Goal: Contribute content: Contribute content

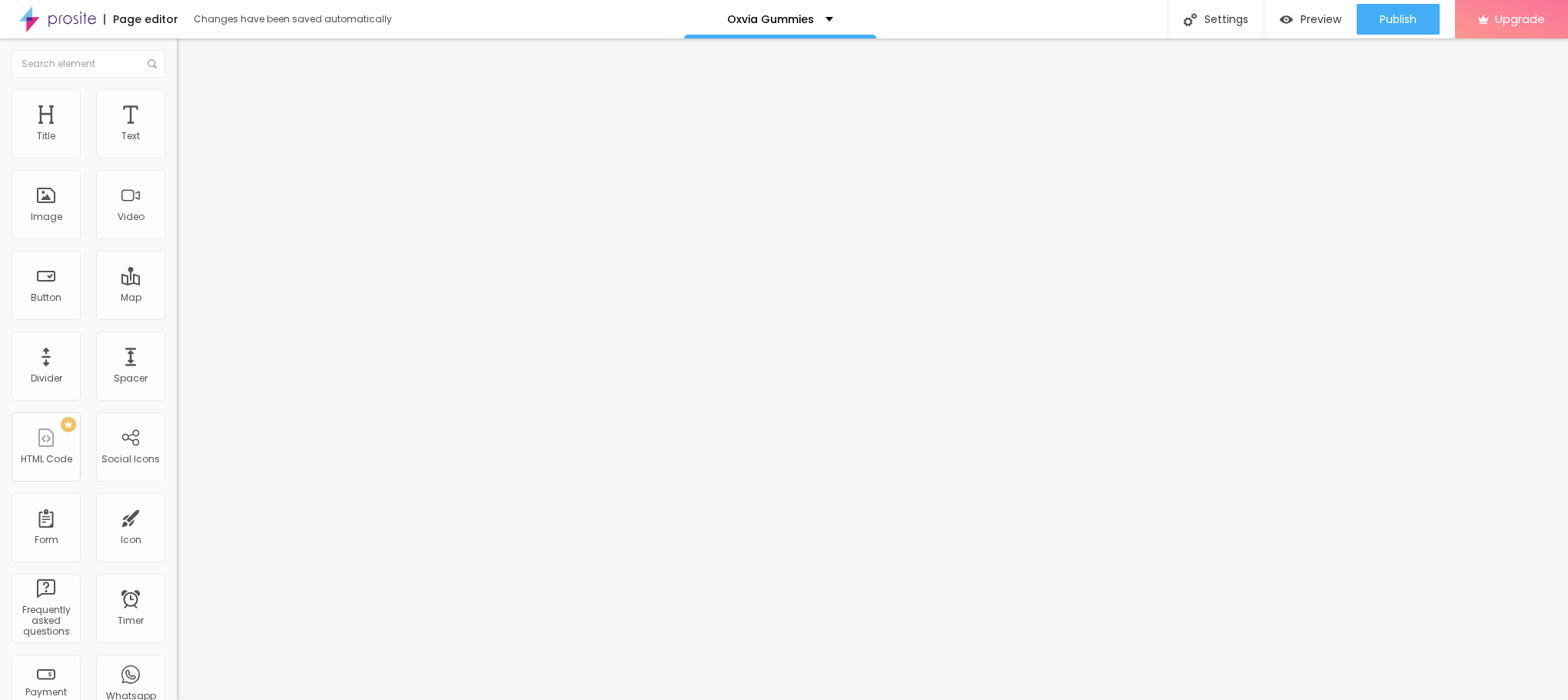
click at [177, 132] on span "Add image" at bounding box center [208, 126] width 63 height 13
drag, startPoint x: 90, startPoint y: 415, endPoint x: 0, endPoint y: 407, distance: 90.4
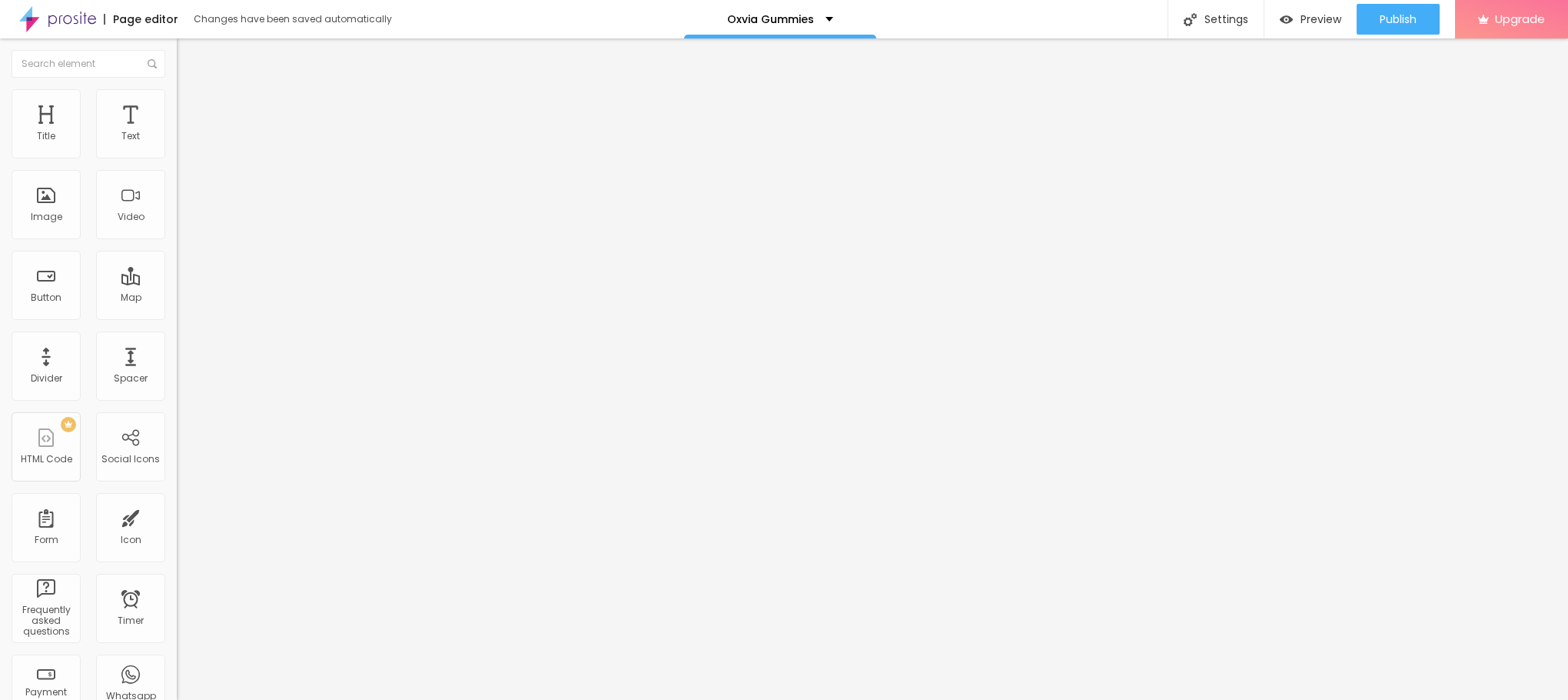
click at [177, 352] on div "Change image Image description (Alt) Align Aspect Ratio Original Cinema 16:9 De…" at bounding box center [265, 236] width 177 height 232
paste input "[URL][DOMAIN_NAME]"
type input "[URL][DOMAIN_NAME]"
click at [191, 104] on span "Style" at bounding box center [201, 99] width 22 height 13
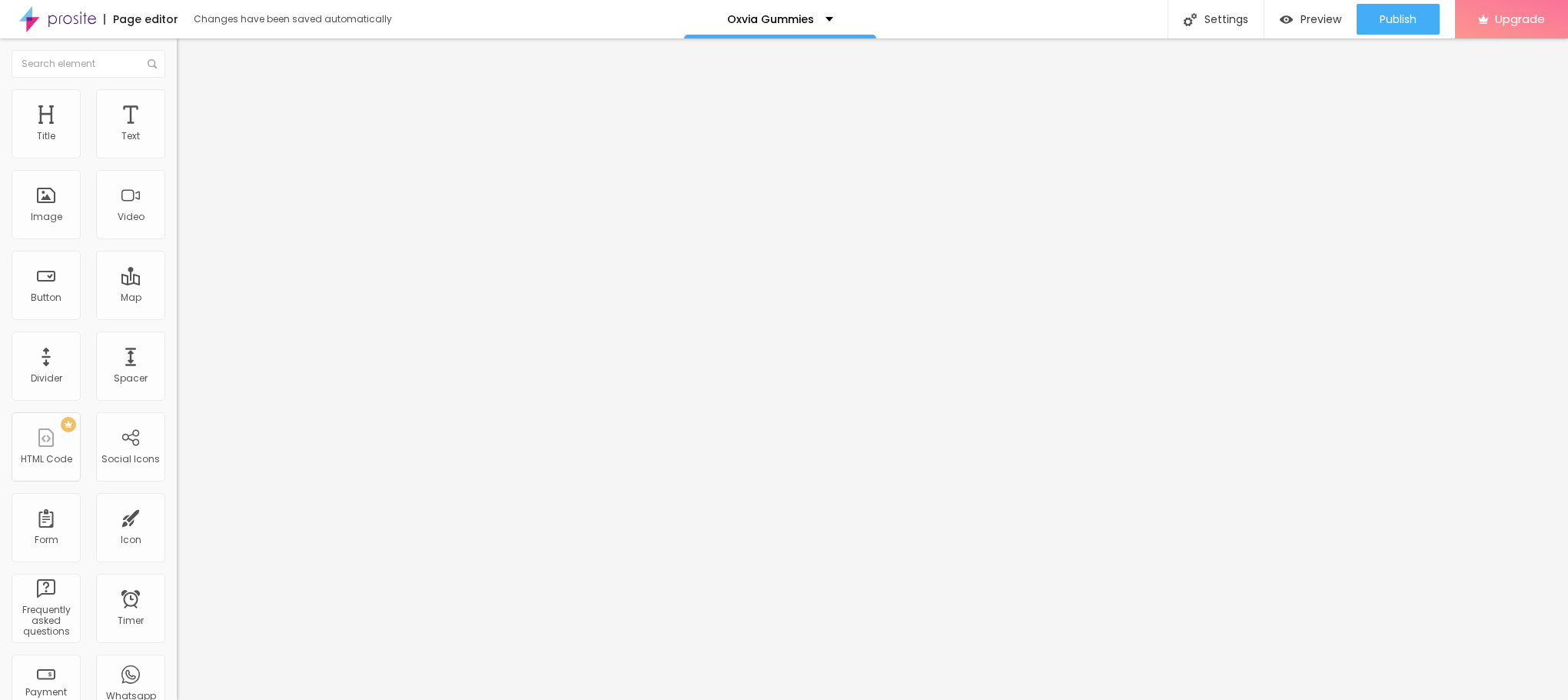
scroll to position [0, 0]
type input "90"
type input "85"
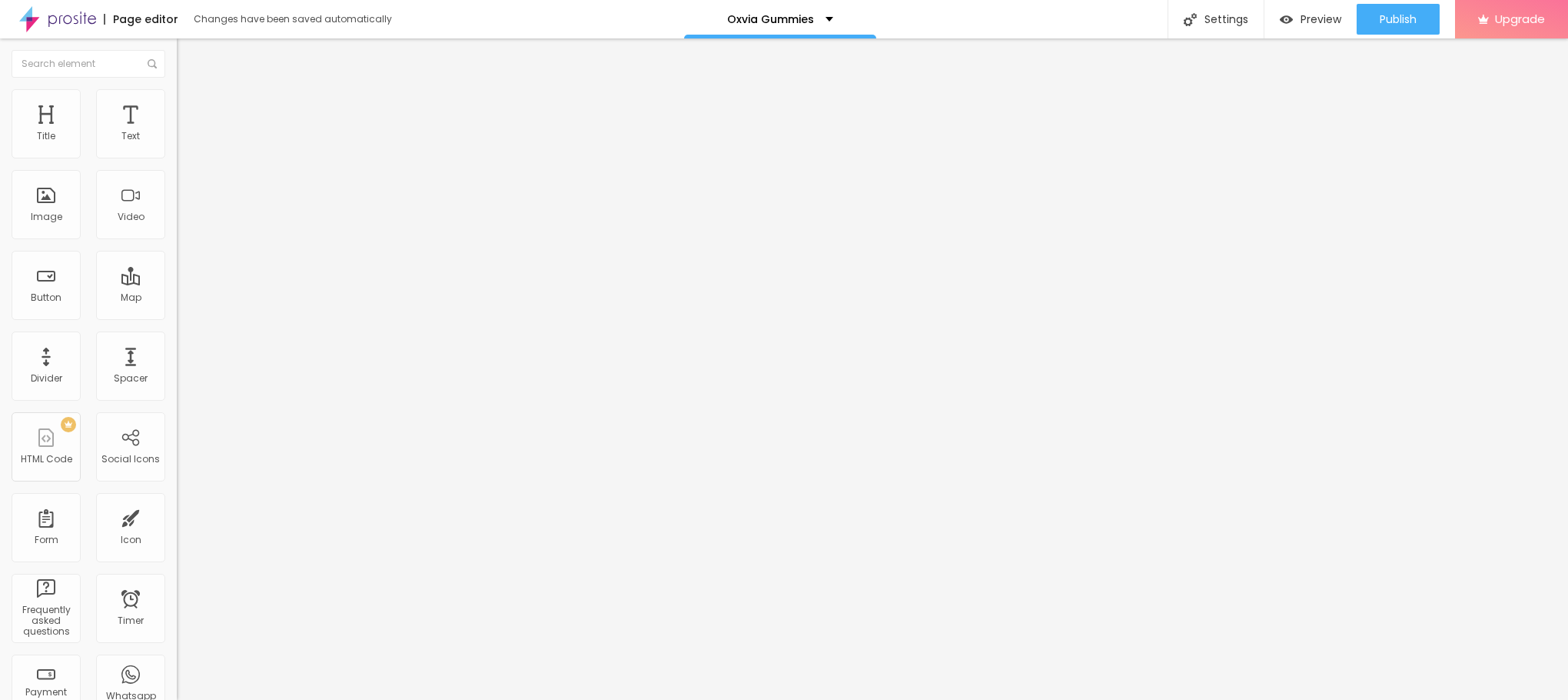
type input "80"
type input "75"
type input "70"
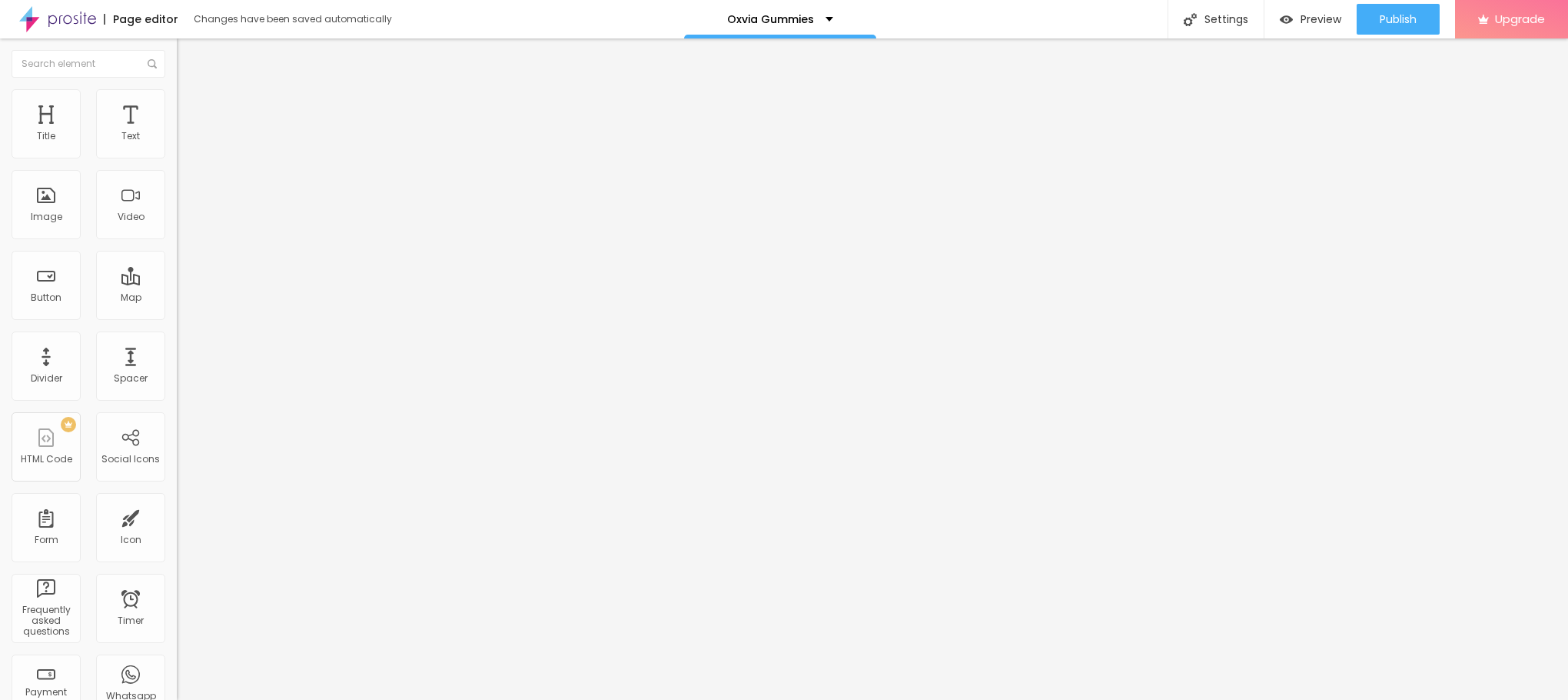
type input "70"
type input "65"
type input "60"
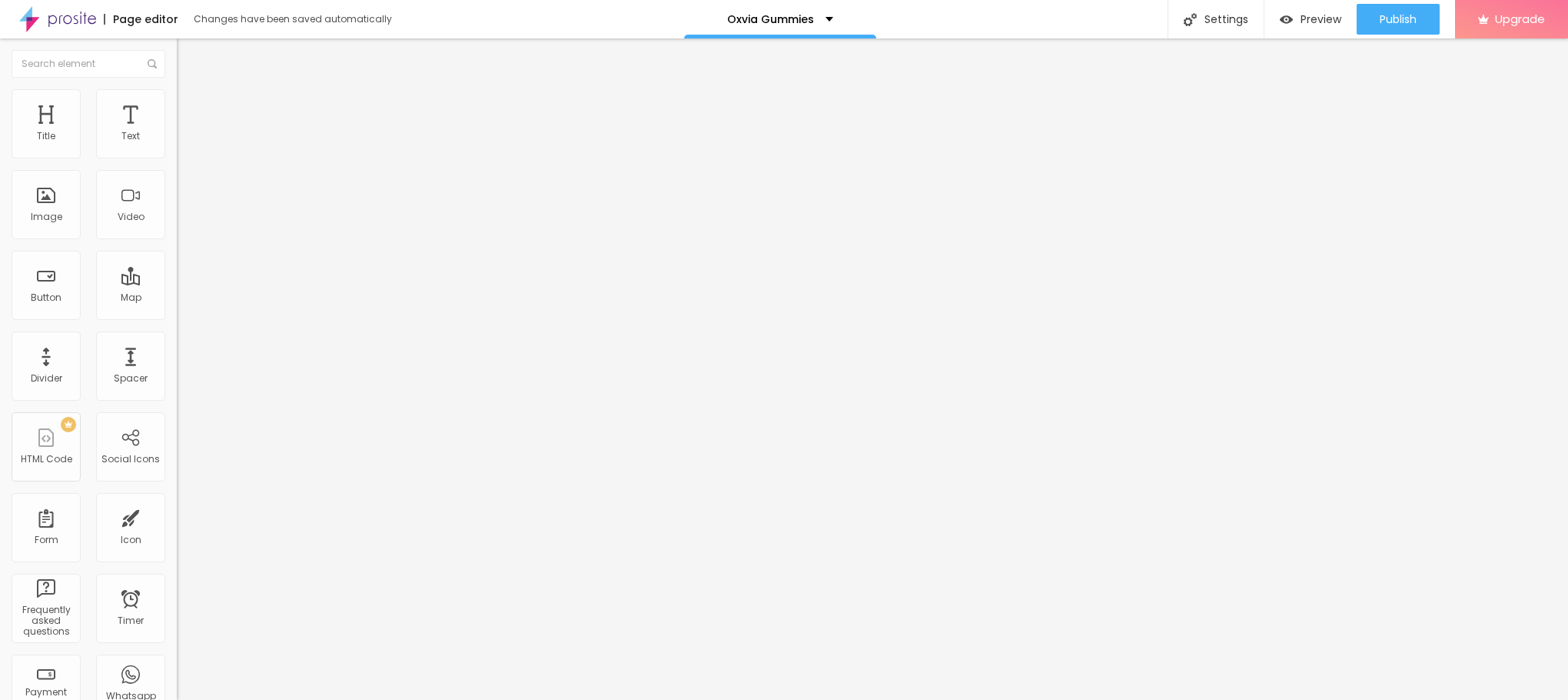
type input "55"
drag, startPoint x: 157, startPoint y: 168, endPoint x: 91, endPoint y: 175, distance: 66.4
type input "55"
click at [177, 158] on input "range" at bounding box center [226, 151] width 99 height 12
type input "50"
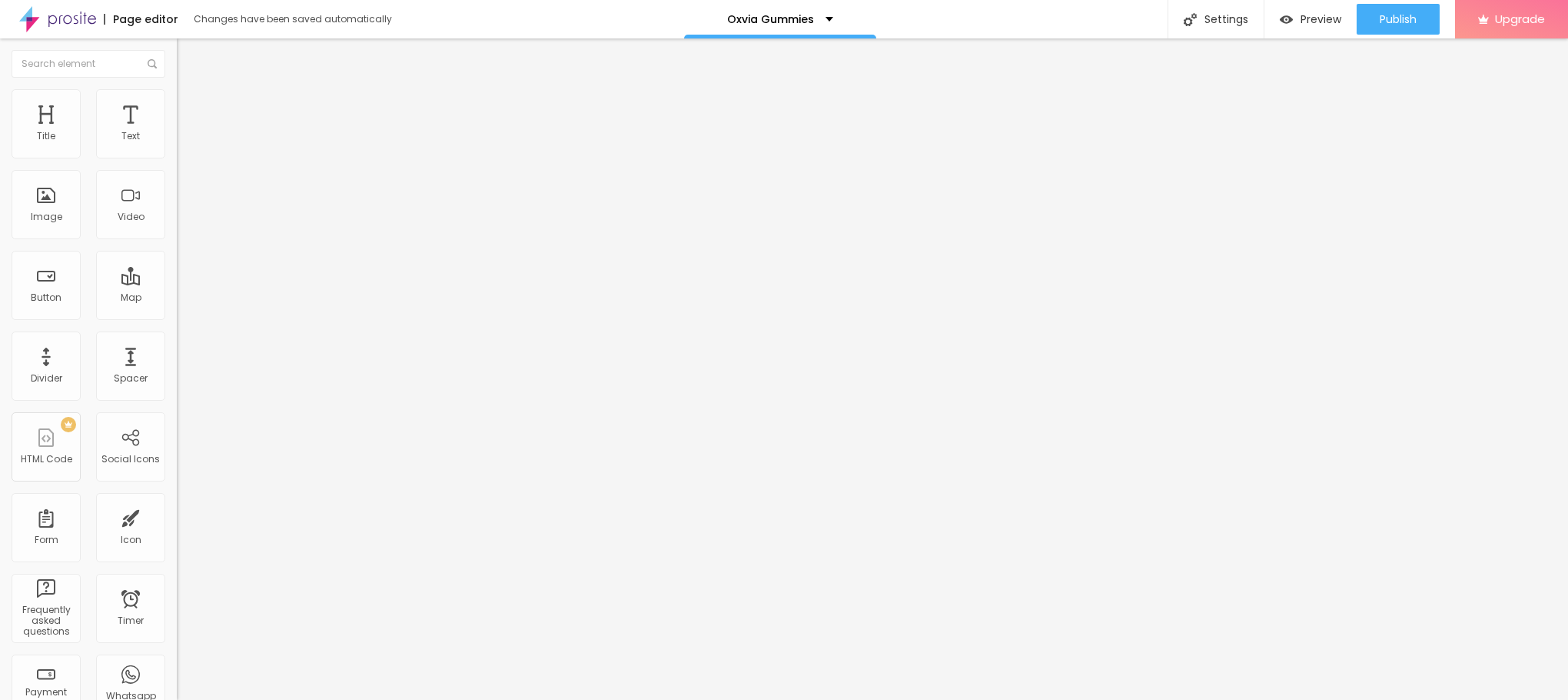
type input "50"
click at [177, 158] on input "range" at bounding box center [226, 151] width 99 height 12
click at [177, 315] on input "[URL][DOMAIN_NAME]" at bounding box center [269, 307] width 184 height 15
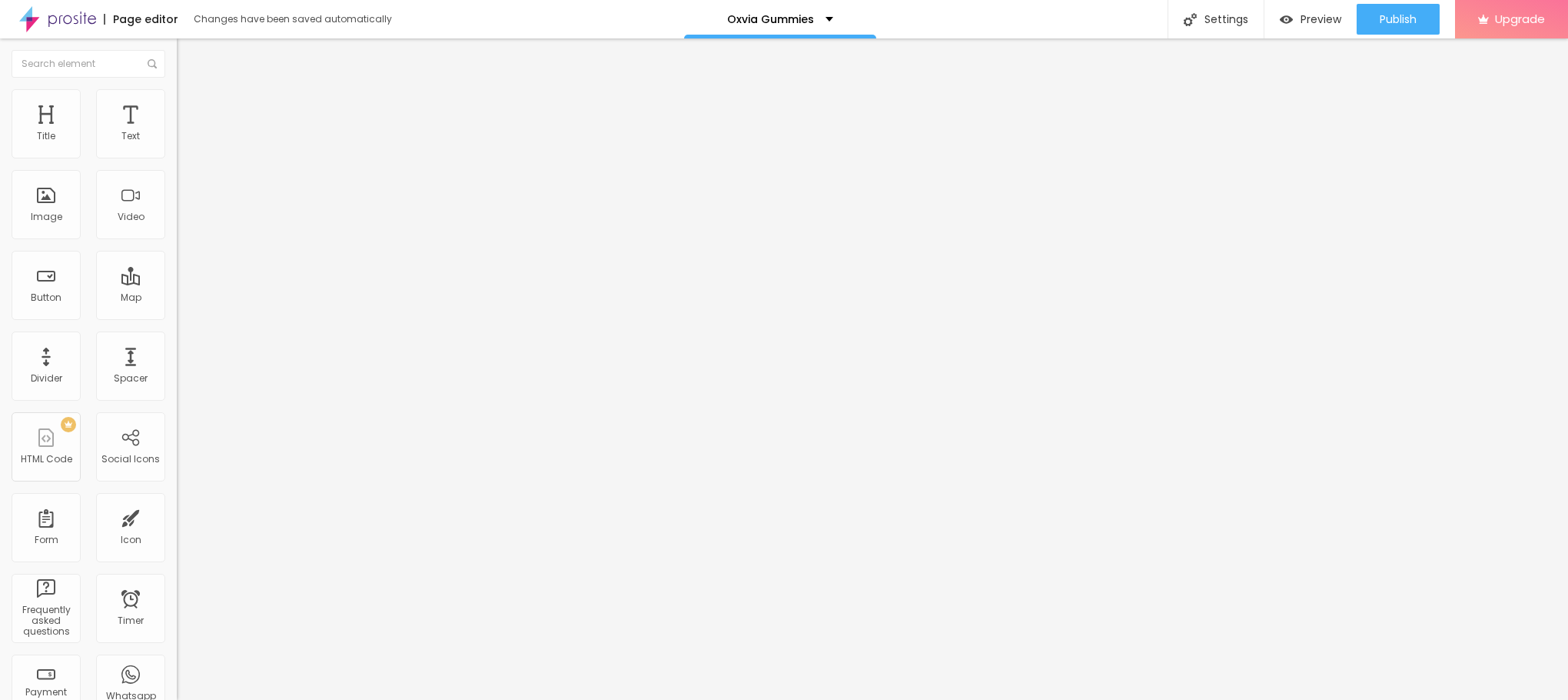
paste input "[DOMAIN_NAME][URL]﻿"
type input "[URL][DOMAIN_NAME]﻿"
click at [189, 53] on img "button" at bounding box center [195, 56] width 12 height 12
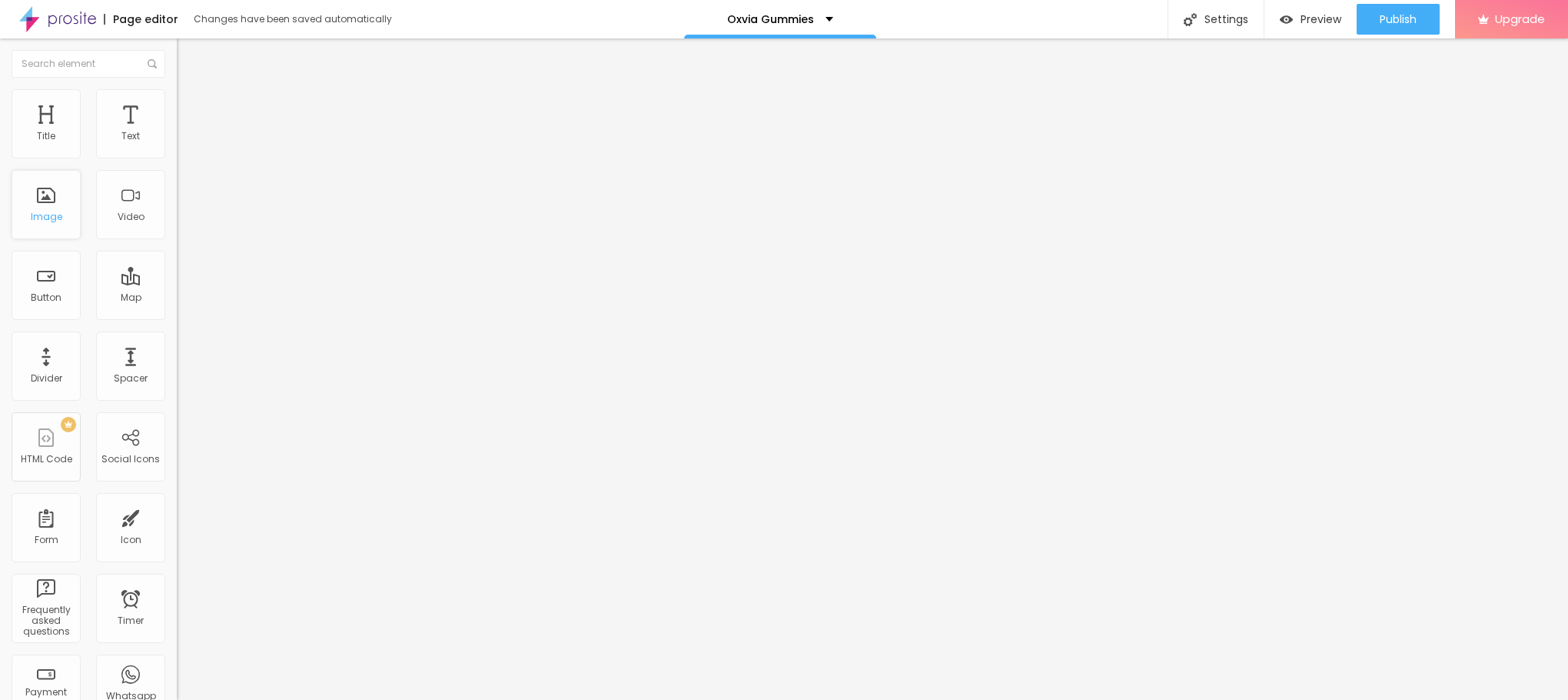
click at [48, 240] on div "Image" at bounding box center [46, 205] width 69 height 69
click at [177, 131] on div "Add image" at bounding box center [265, 126] width 177 height 11
click at [177, 132] on span "Add image" at bounding box center [208, 126] width 63 height 13
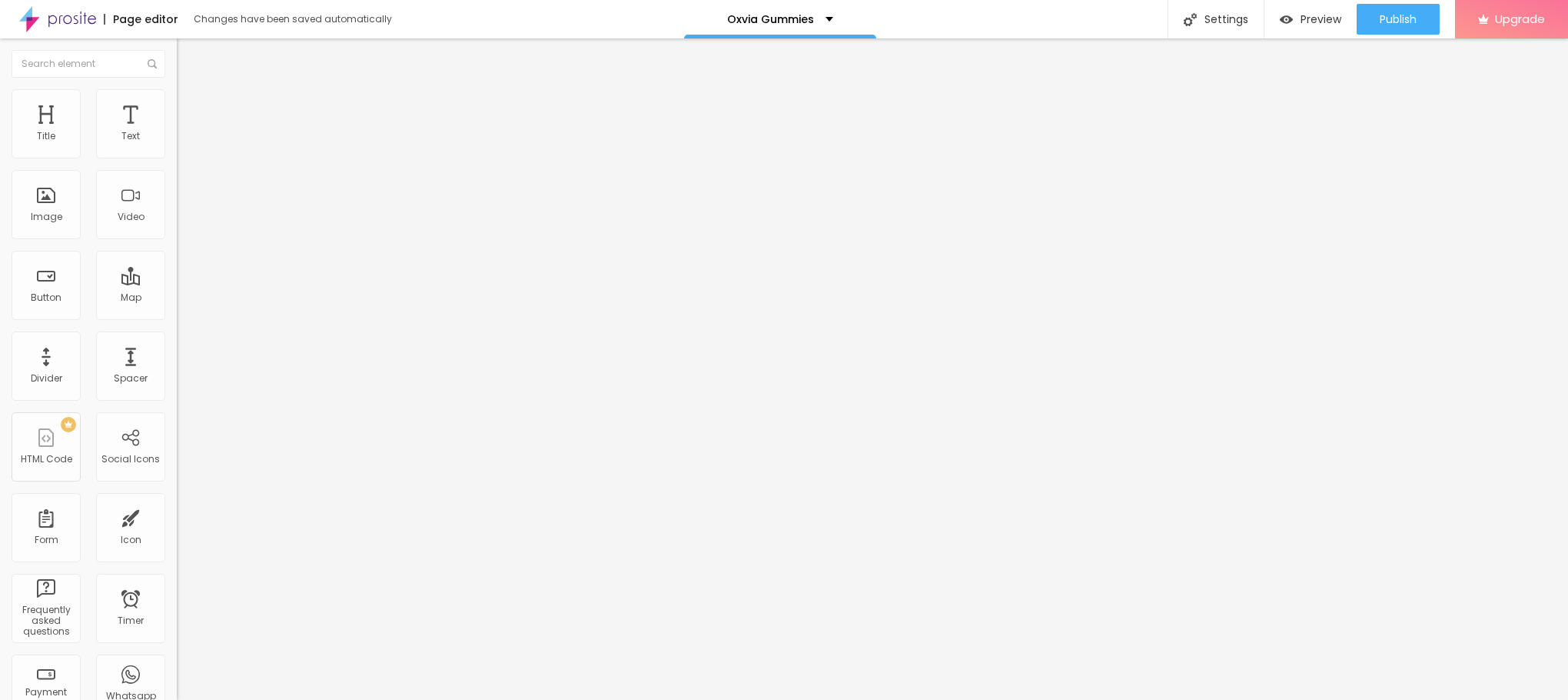
click at [177, 132] on span "Add image" at bounding box center [208, 126] width 63 height 13
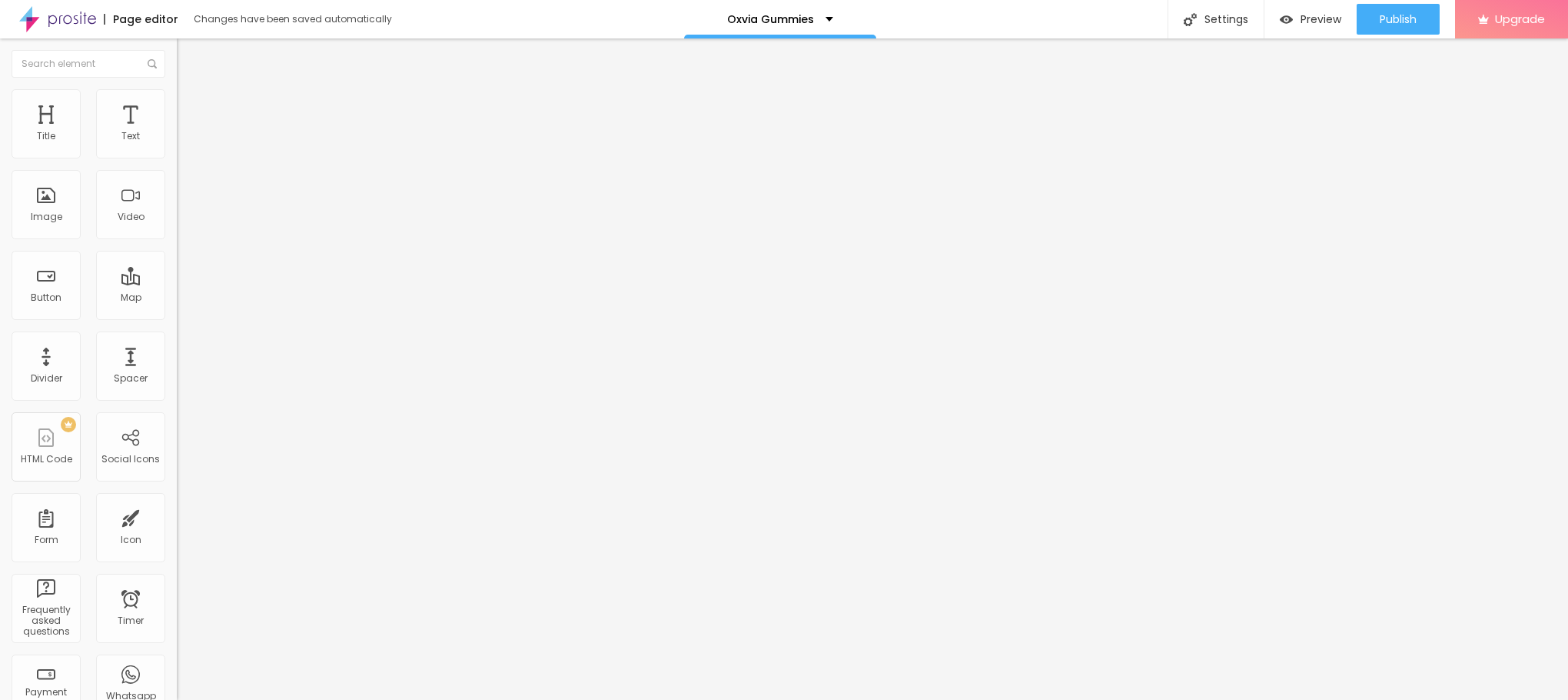
drag, startPoint x: 88, startPoint y: 408, endPoint x: 0, endPoint y: 423, distance: 89.3
click at [177, 352] on div "Change image Image description (Alt) Align Aspect Ratio Original Cinema 16:9 De…" at bounding box center [265, 236] width 177 height 232
click at [177, 98] on img at bounding box center [184, 96] width 14 height 14
type input "95"
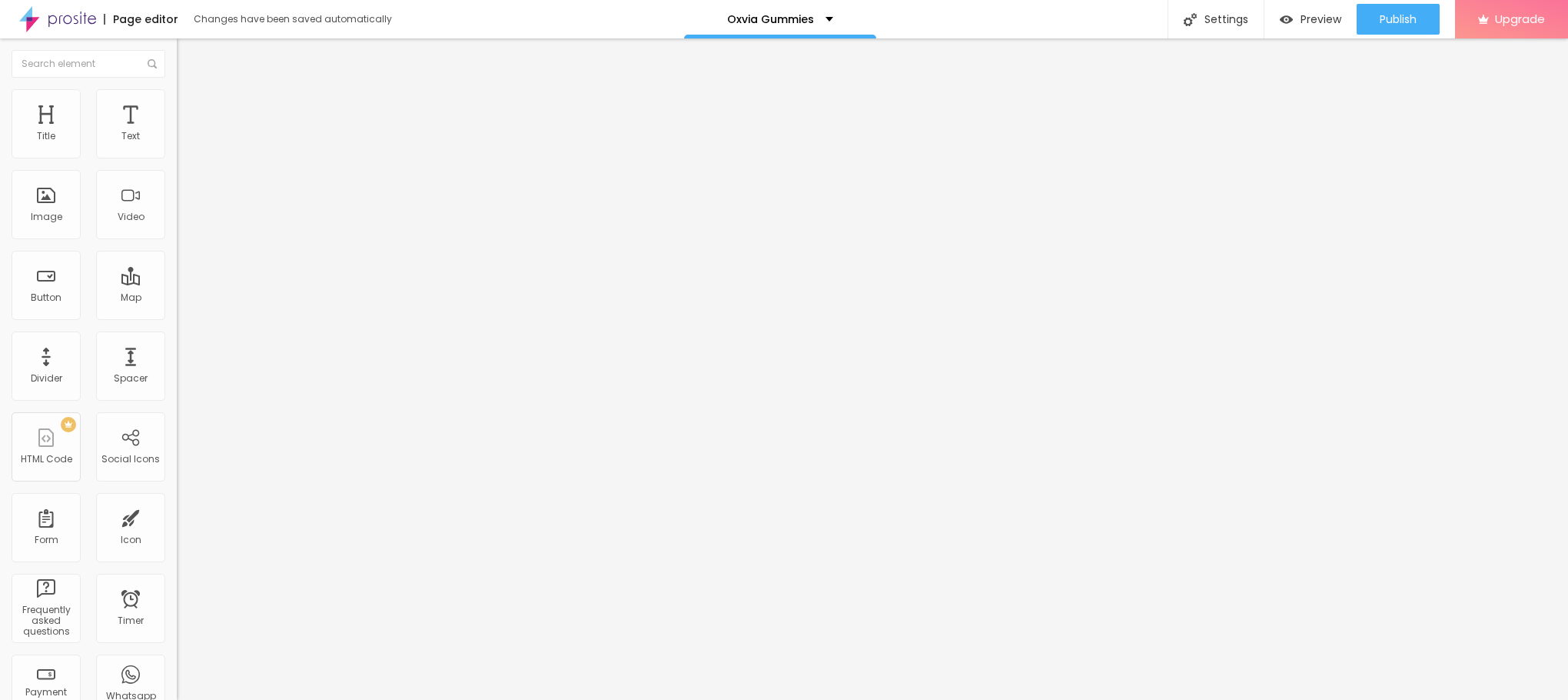
type input "95"
type input "90"
type input "85"
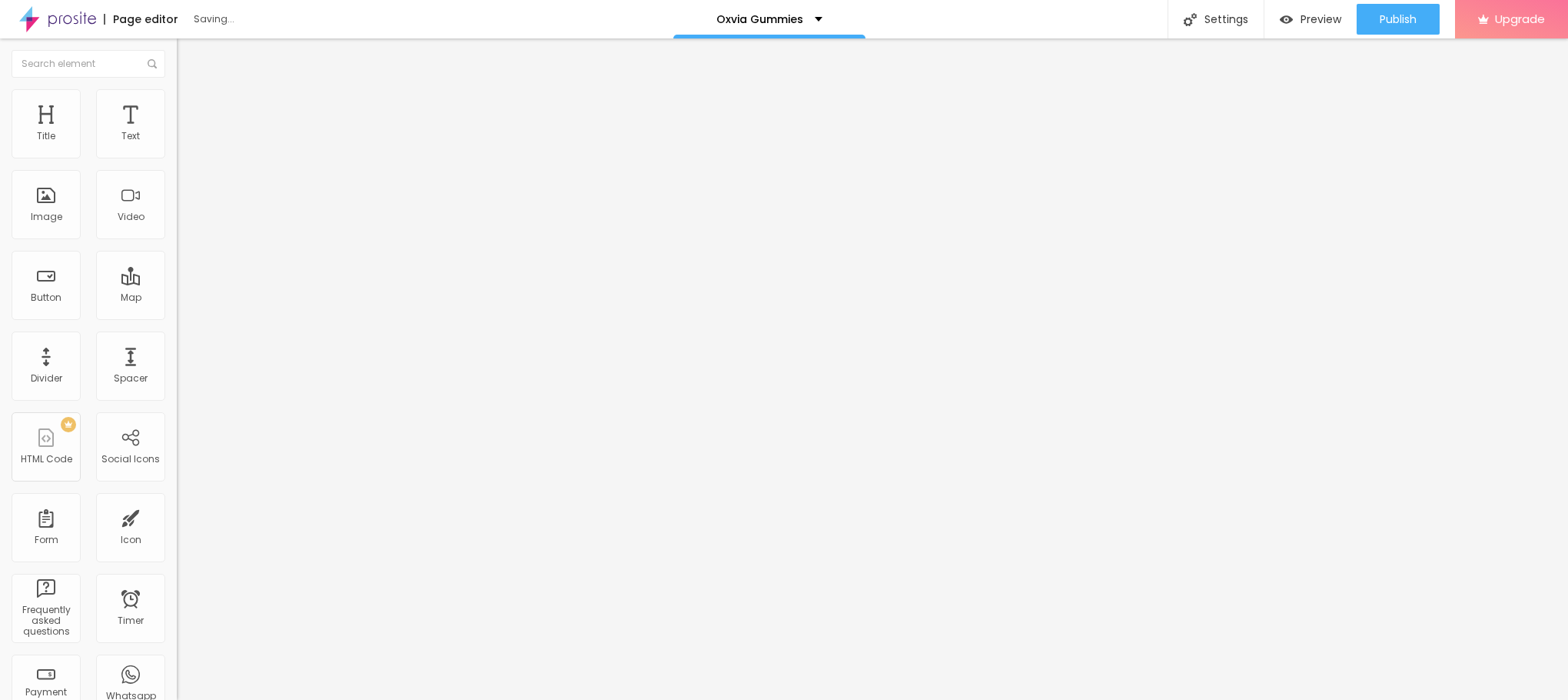
type input "80"
type input "75"
type input "70"
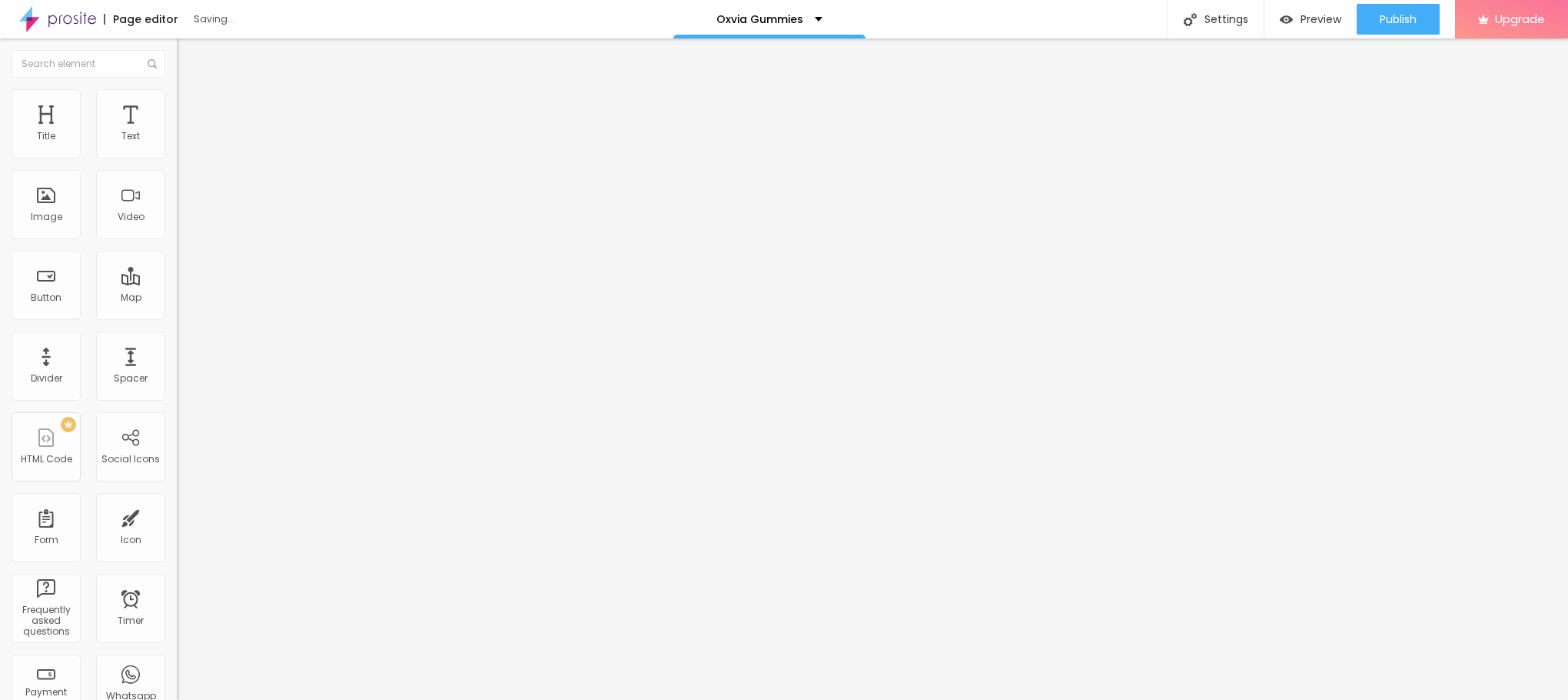
type input "70"
type input "65"
type input "60"
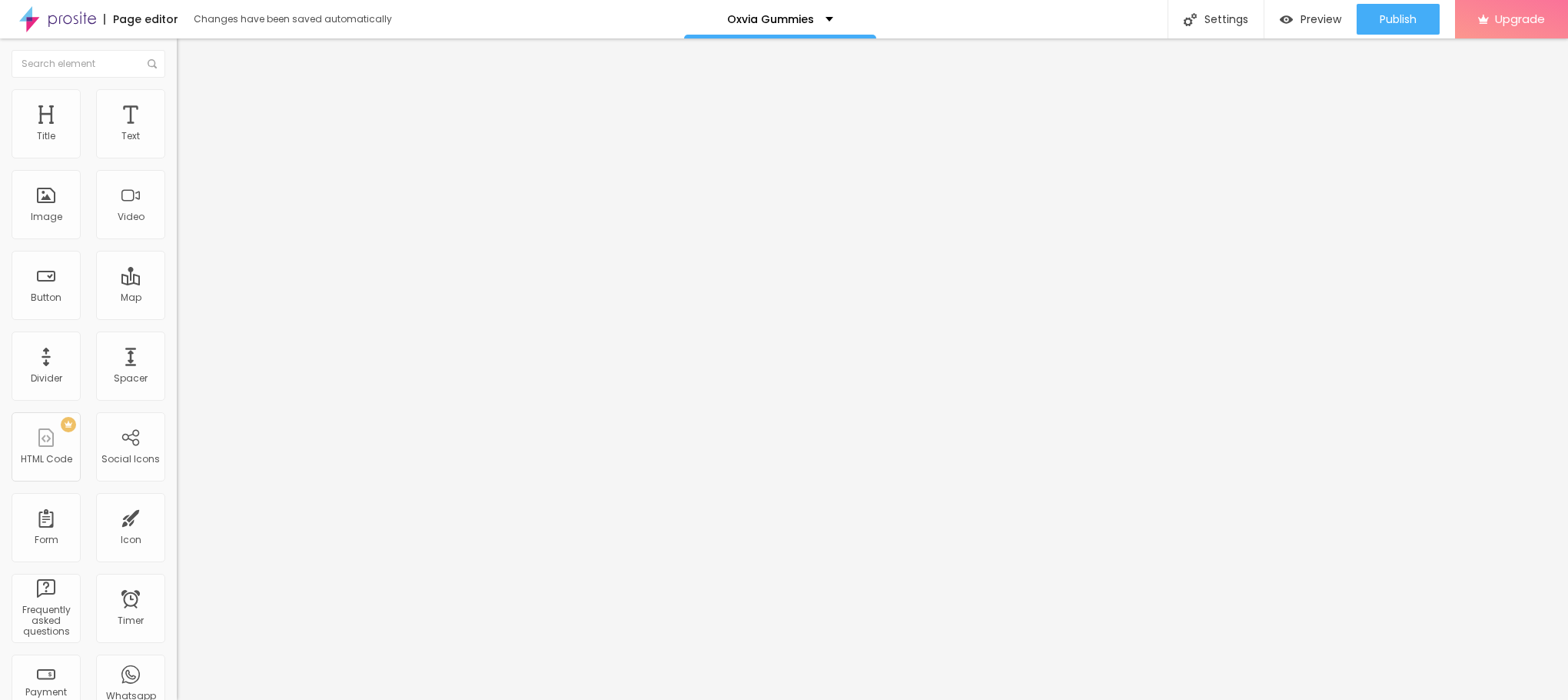
type input "55"
type input "50"
type input "45"
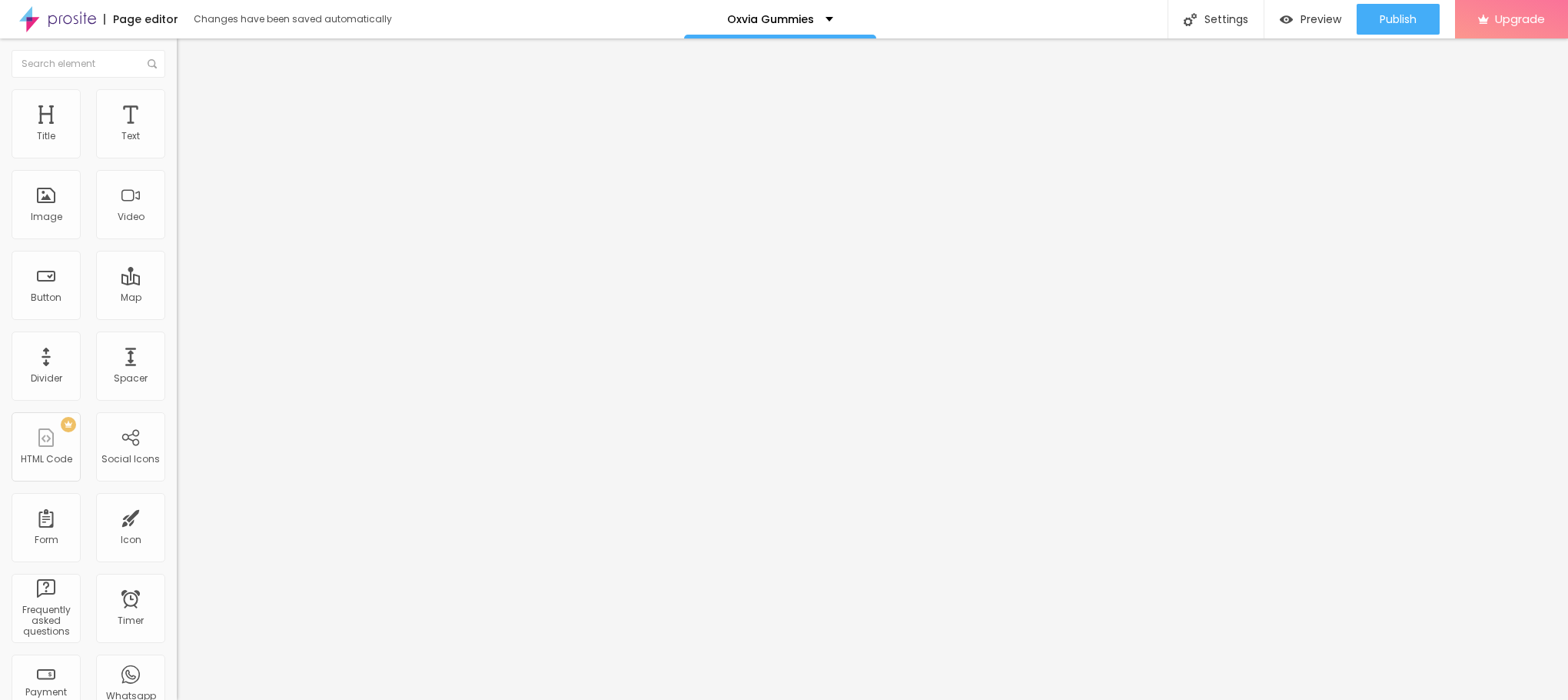
type input "45"
type input "40"
type input "35"
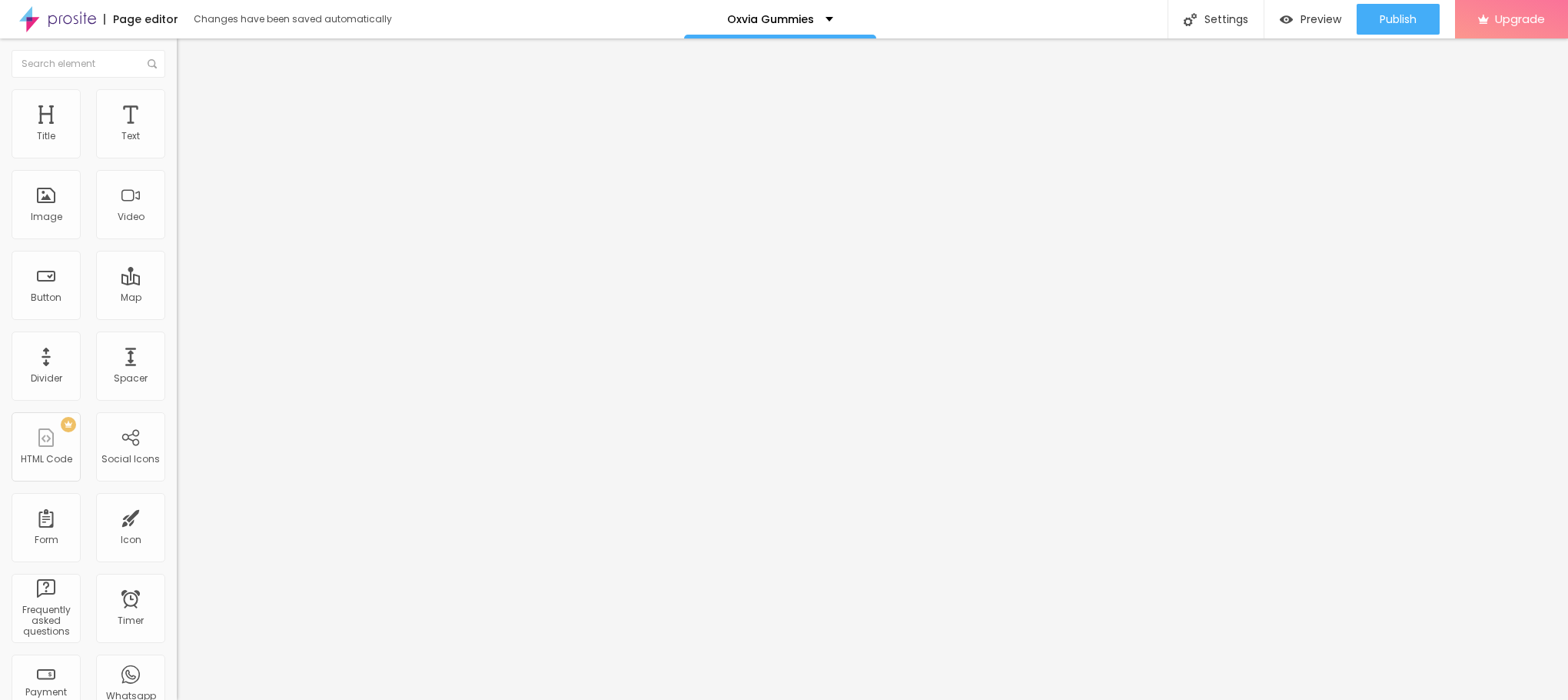
type input "30"
type input "35"
drag, startPoint x: 153, startPoint y: 171, endPoint x: 56, endPoint y: 174, distance: 97.0
type input "35"
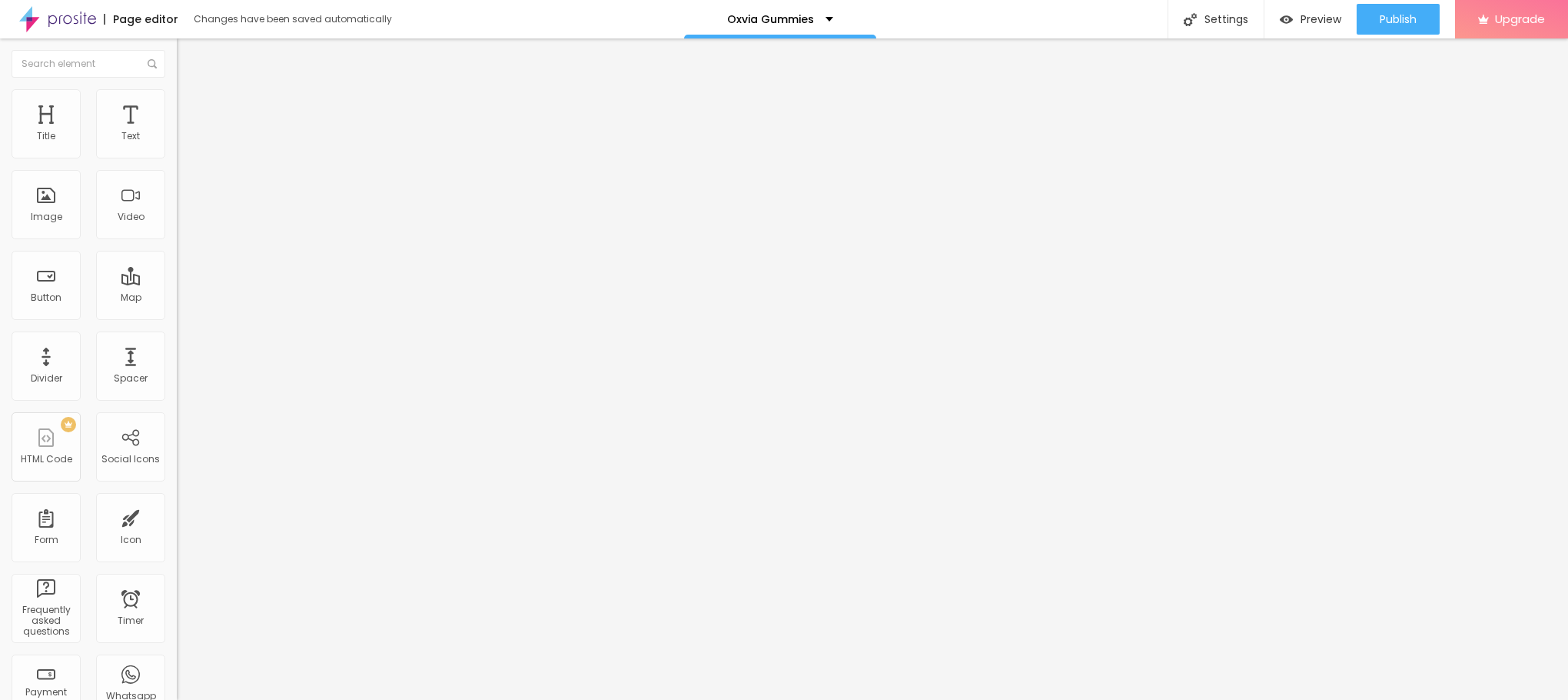
click at [177, 158] on input "range" at bounding box center [226, 151] width 99 height 12
click at [191, 91] on span "Content" at bounding box center [209, 84] width 37 height 13
click at [177, 315] on input "text" at bounding box center [269, 307] width 184 height 15
paste input "[URL][DOMAIN_NAME]"
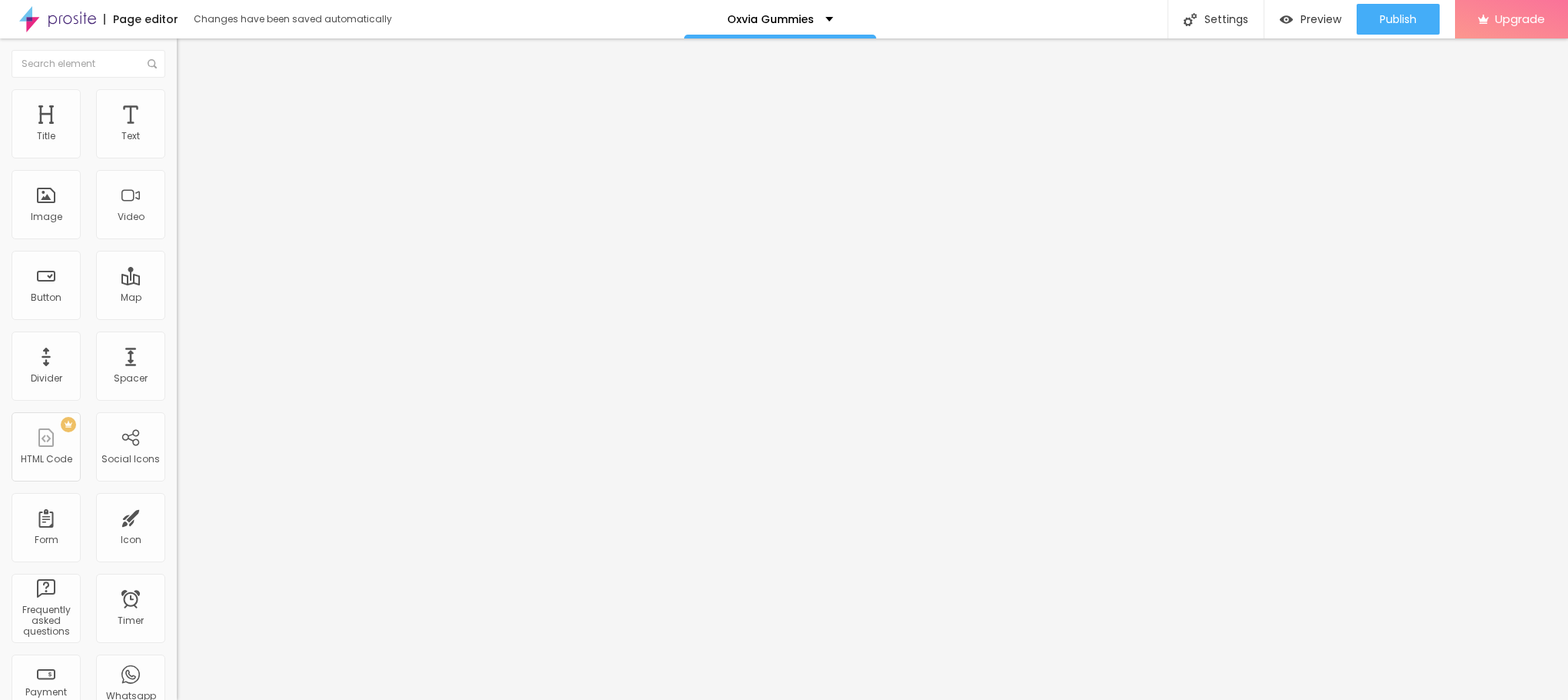
type input "[URL][DOMAIN_NAME]"
click at [189, 53] on div "Edit Image" at bounding box center [229, 56] width 81 height 12
drag, startPoint x: 63, startPoint y: 323, endPoint x: 0, endPoint y: 323, distance: 63.0
click at [177, 323] on div "Text Click me Align Size Default Small Default Big Link URL https:// Open in ne…" at bounding box center [265, 232] width 177 height 224
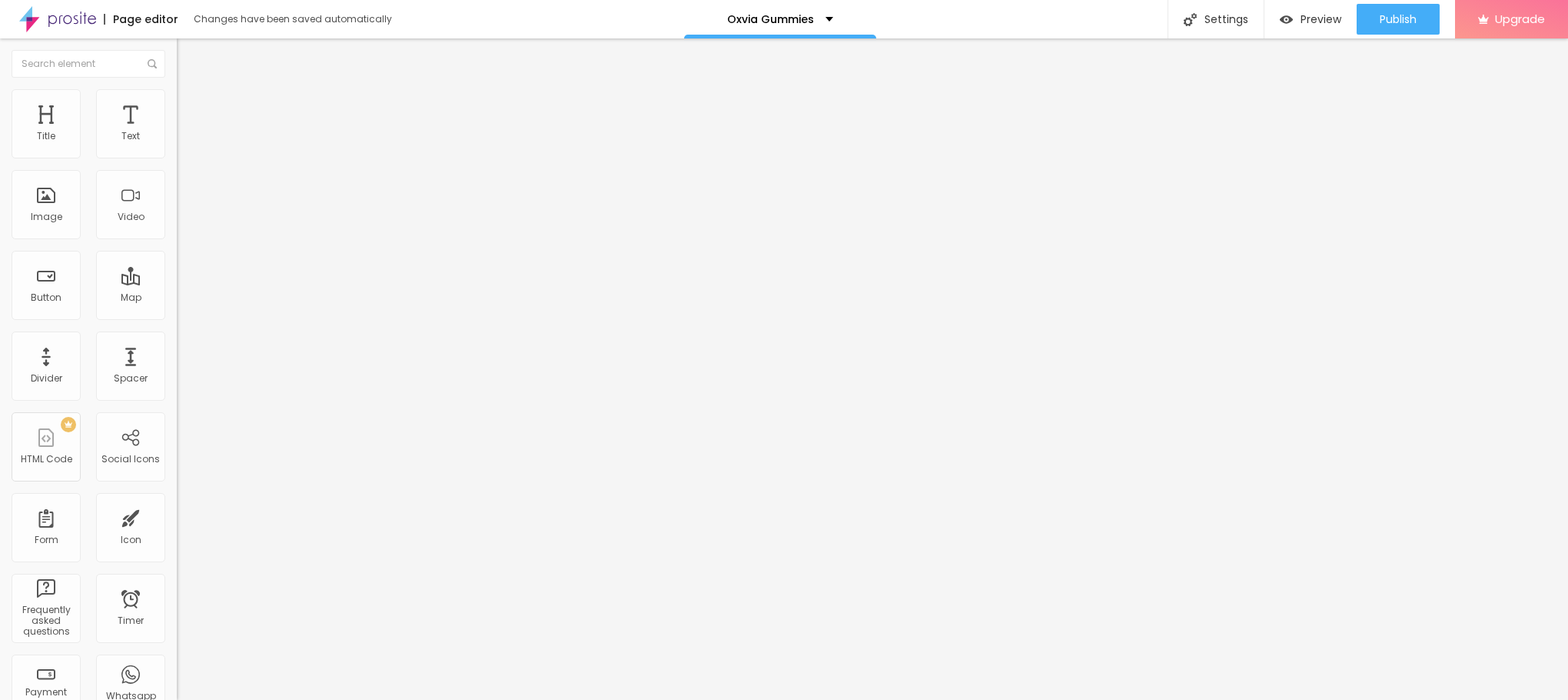
paste input "[URL][DOMAIN_NAME]"
type input "[URL][DOMAIN_NAME]"
click at [177, 144] on input "Click me" at bounding box center [269, 136] width 184 height 15
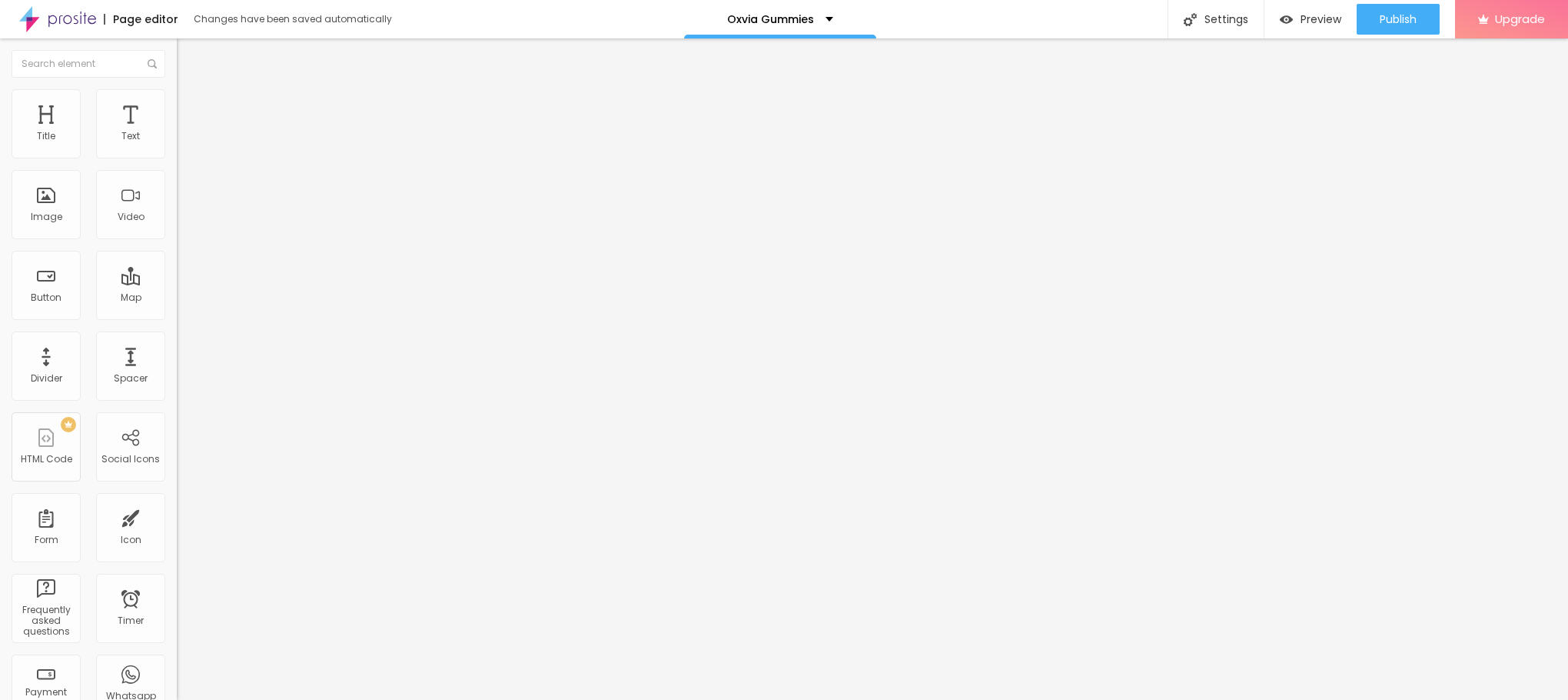
click at [177, 144] on input "Click me" at bounding box center [269, 136] width 184 height 15
click at [177, 144] on input "text" at bounding box center [269, 136] width 184 height 15
paste input "👇😍SHOP NOW😍👇"
type input "👇😍SHOP NOW😍👇"
click at [177, 242] on span "Default" at bounding box center [193, 235] width 33 height 13
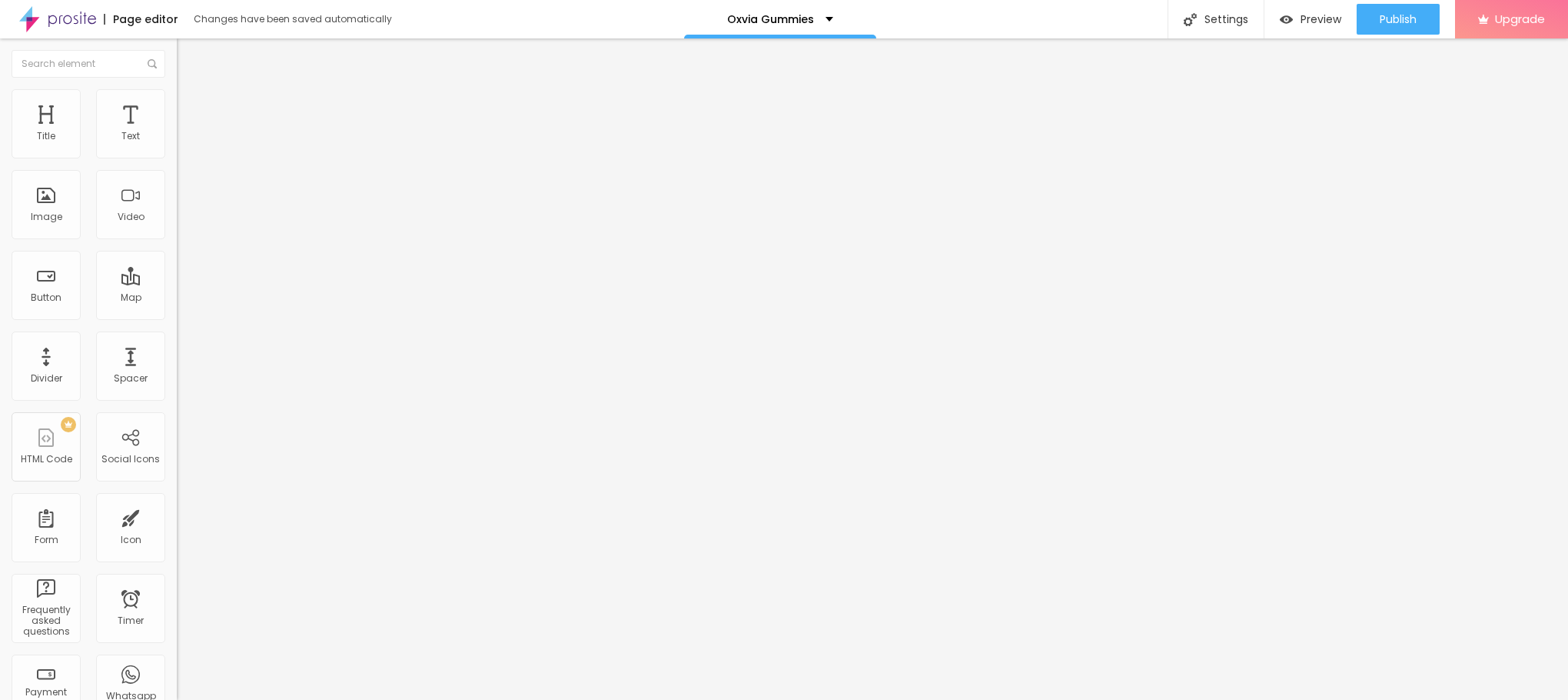
click at [177, 251] on span "Small" at bounding box center [191, 245] width 28 height 13
click at [189, 51] on img "button" at bounding box center [195, 56] width 12 height 12
click at [191, 106] on span "Advanced" at bounding box center [215, 99] width 50 height 13
type input "18"
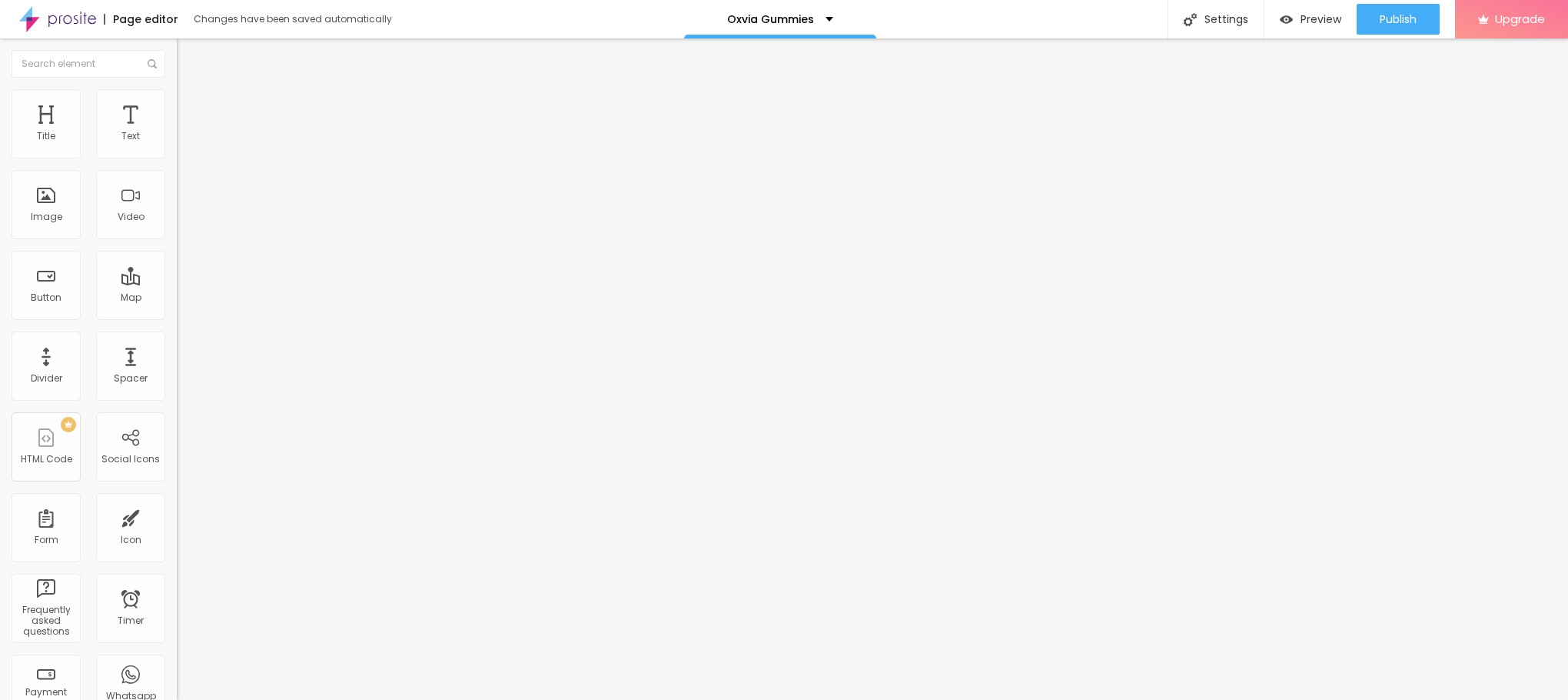
type input "26"
type input "38"
type input "40"
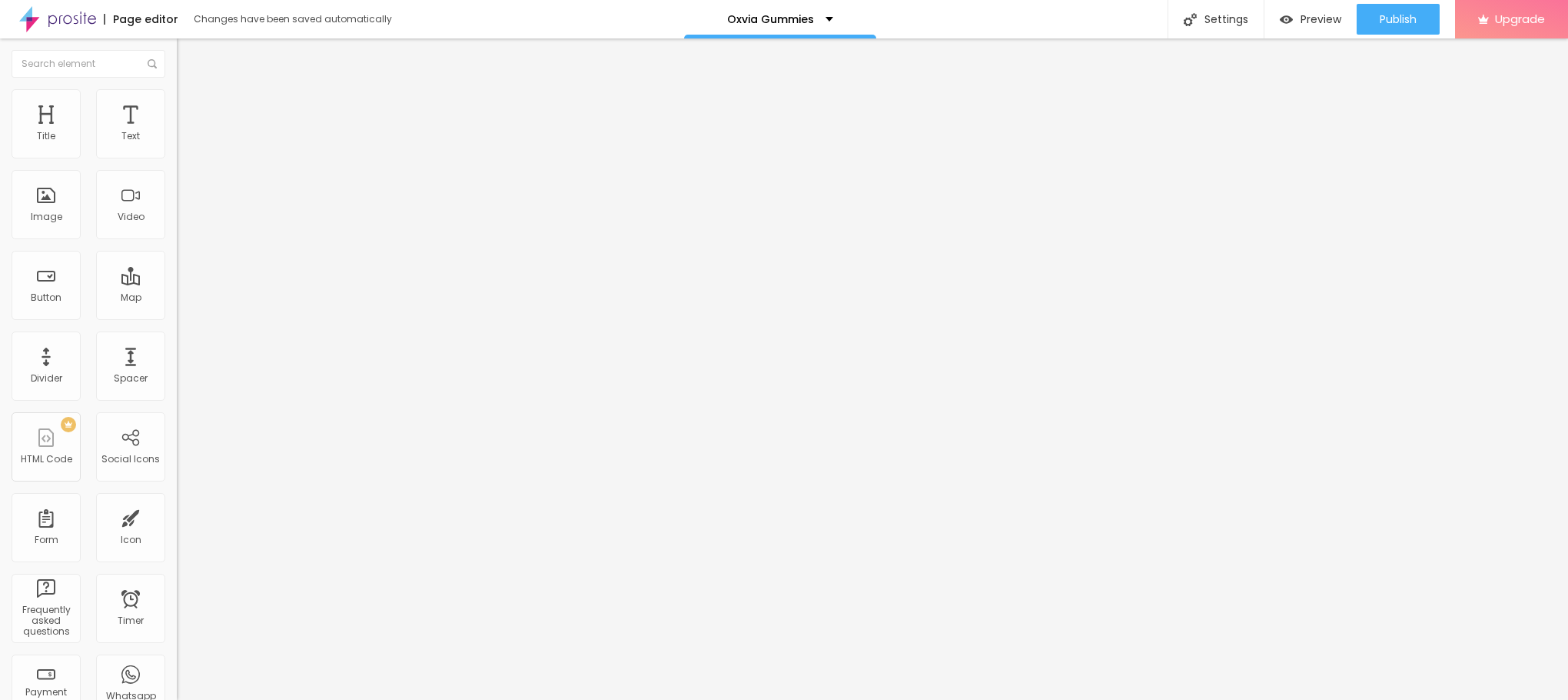
type input "40"
type input "42"
type input "44"
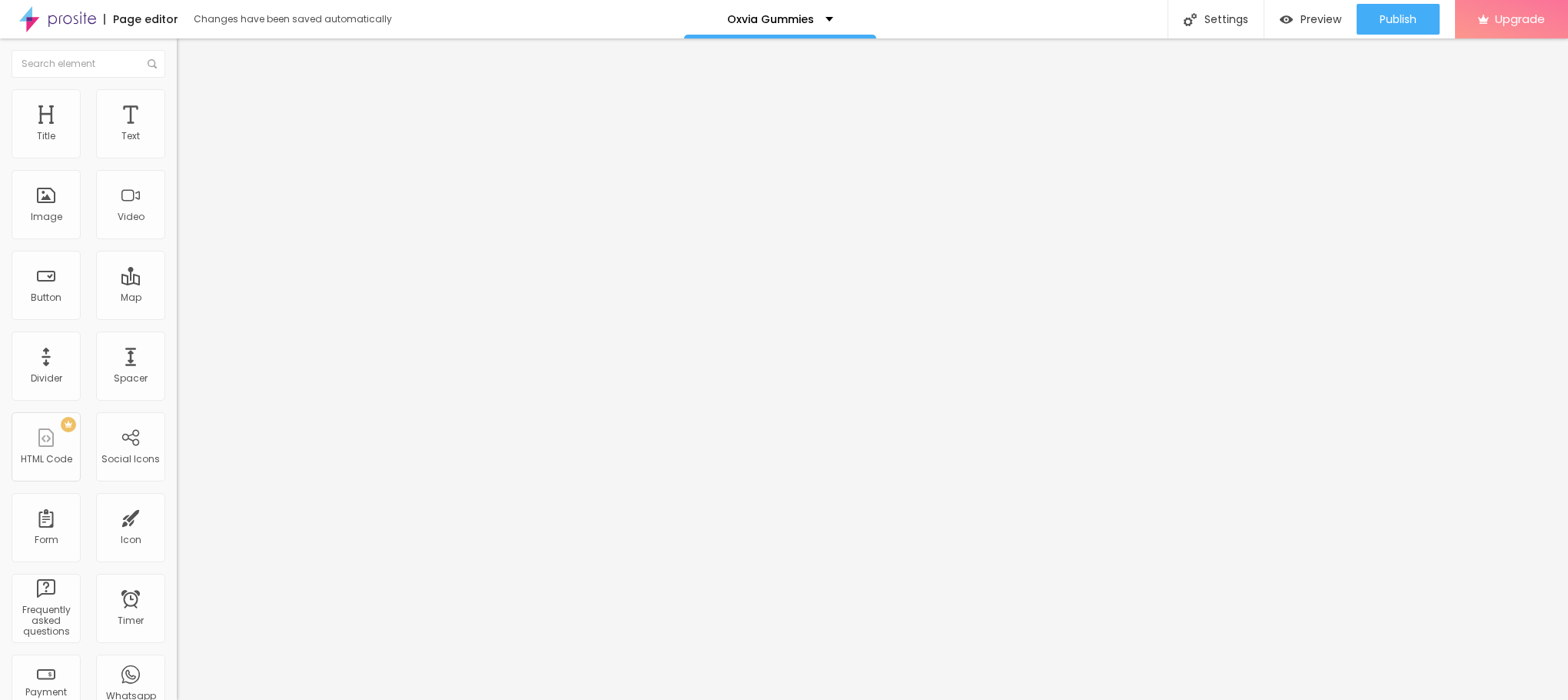
type input "45"
type input "49"
type input "50"
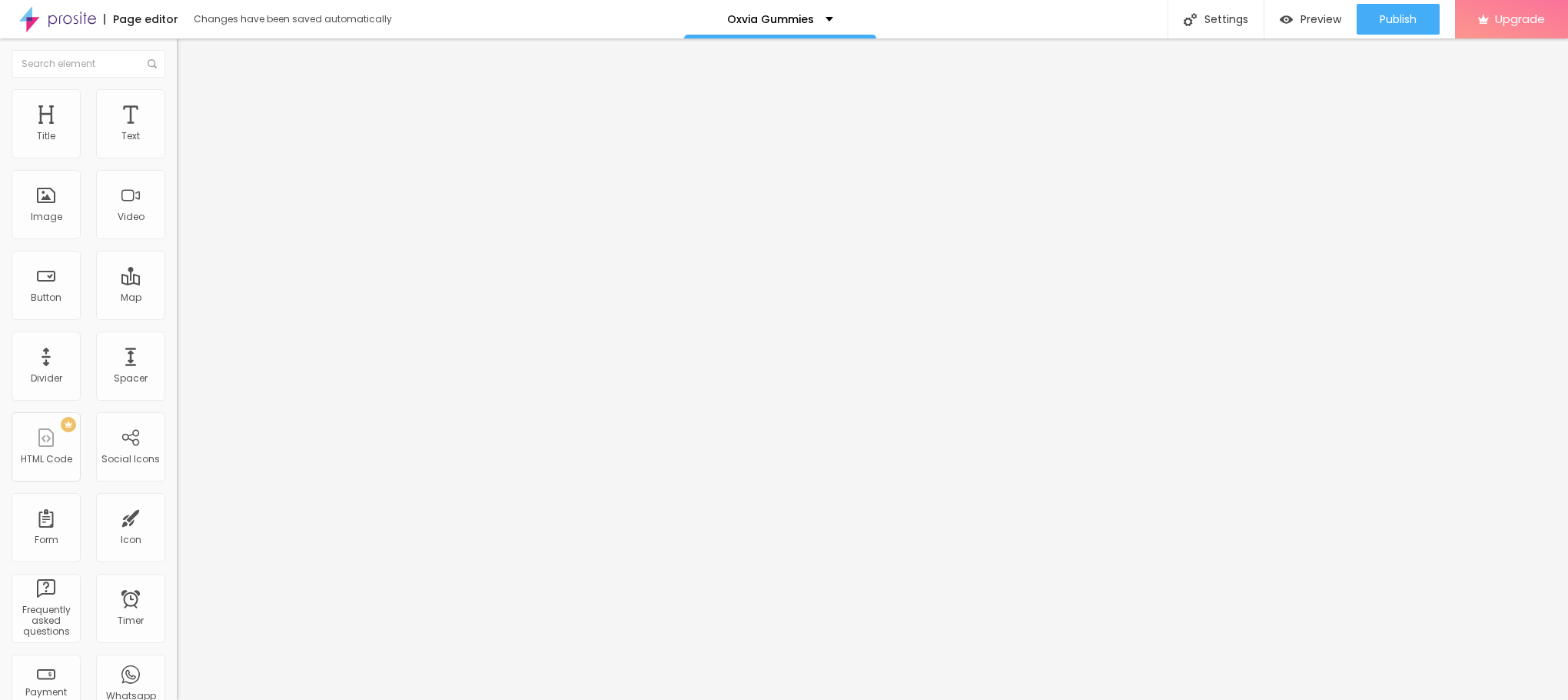
type input "50"
drag, startPoint x: 45, startPoint y: 149, endPoint x: 83, endPoint y: 155, distance: 38.5
type input "50"
click at [177, 283] on input "range" at bounding box center [226, 289] width 99 height 12
click at [177, 87] on img at bounding box center [184, 81] width 14 height 14
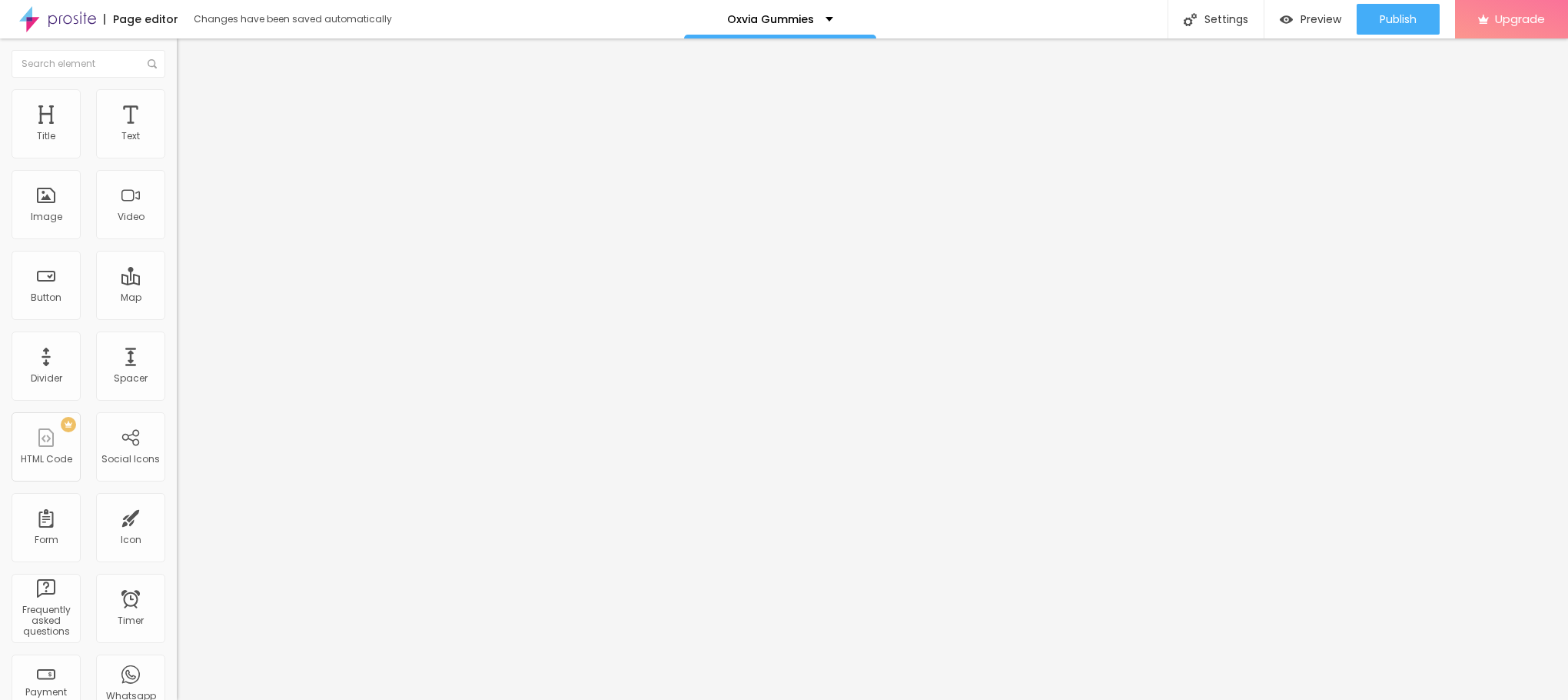
click at [177, 90] on li "Advanced" at bounding box center [265, 96] width 177 height 15
type input "46"
type input "44"
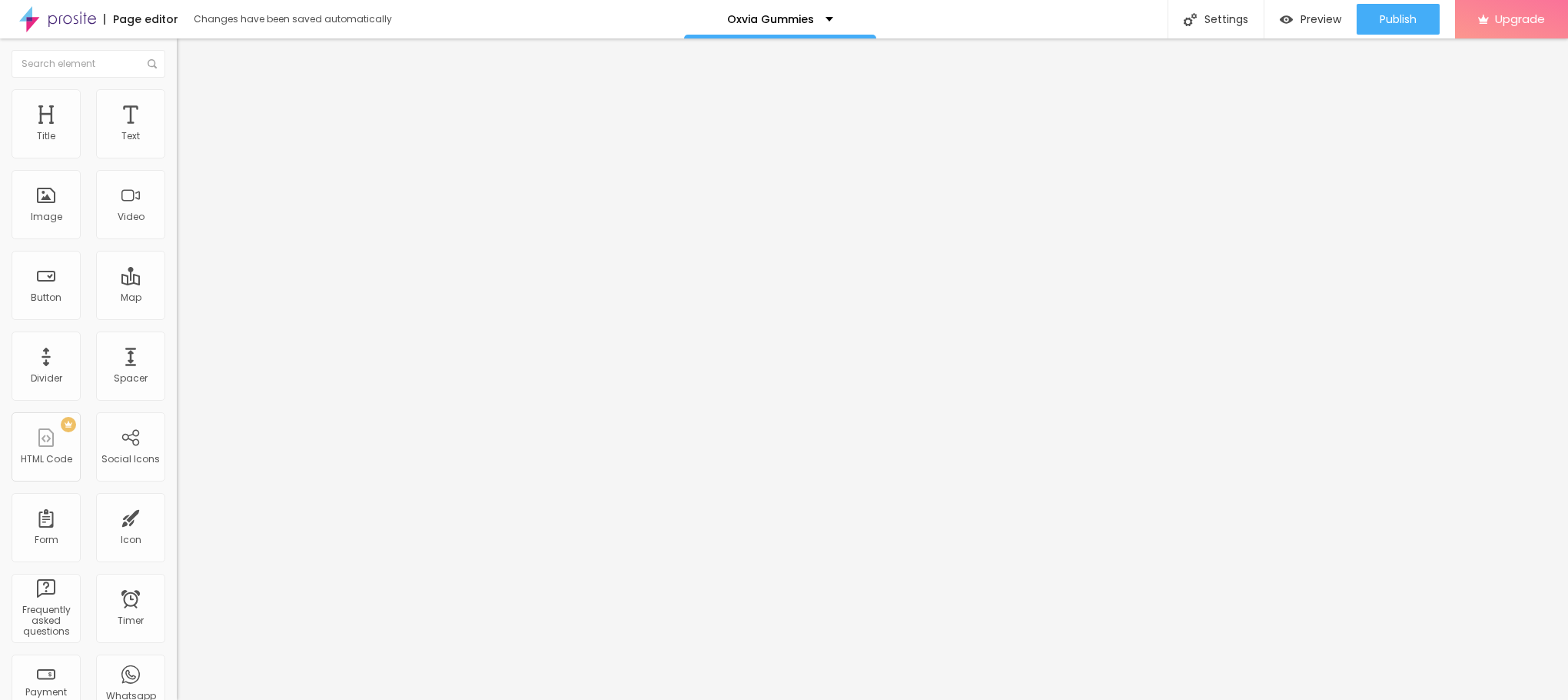
type input "43"
type input "42"
type input "40"
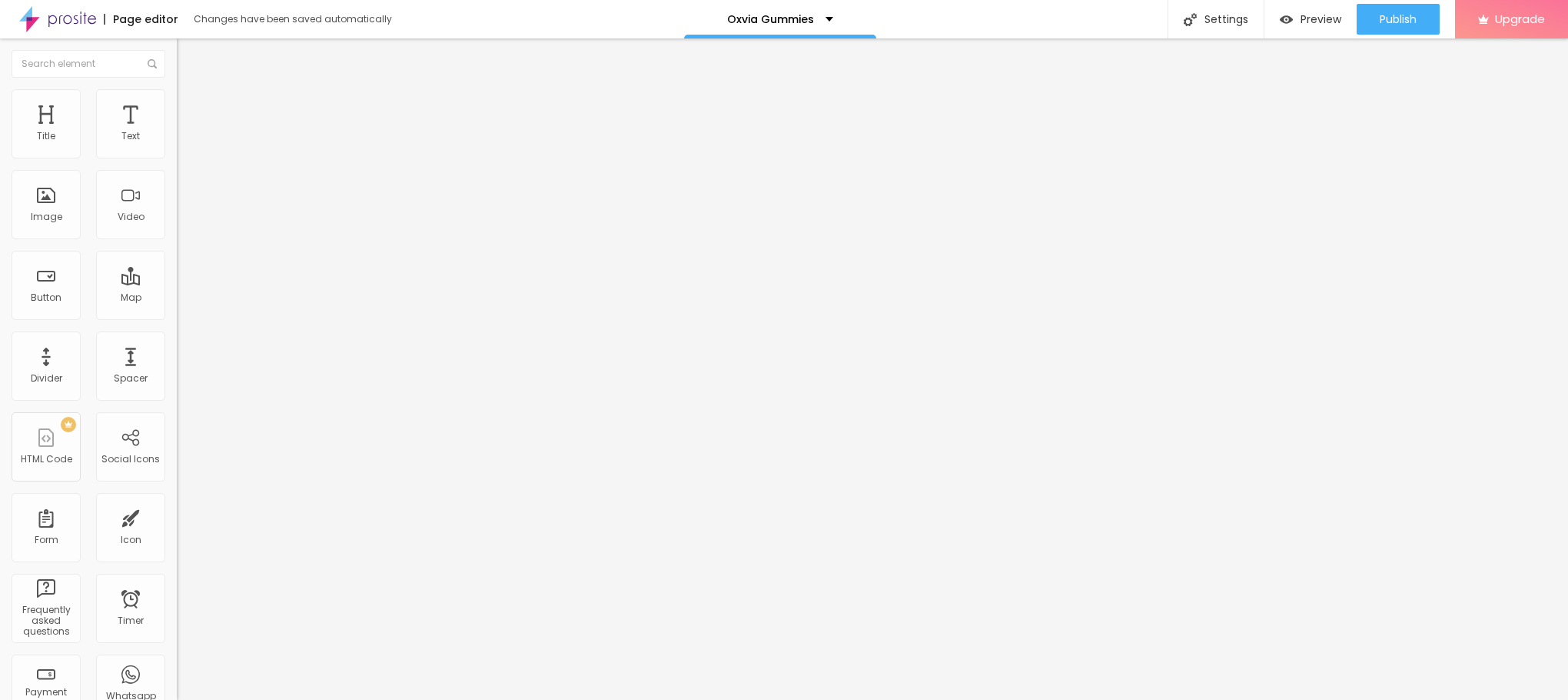
type input "40"
type input "39"
type input "38"
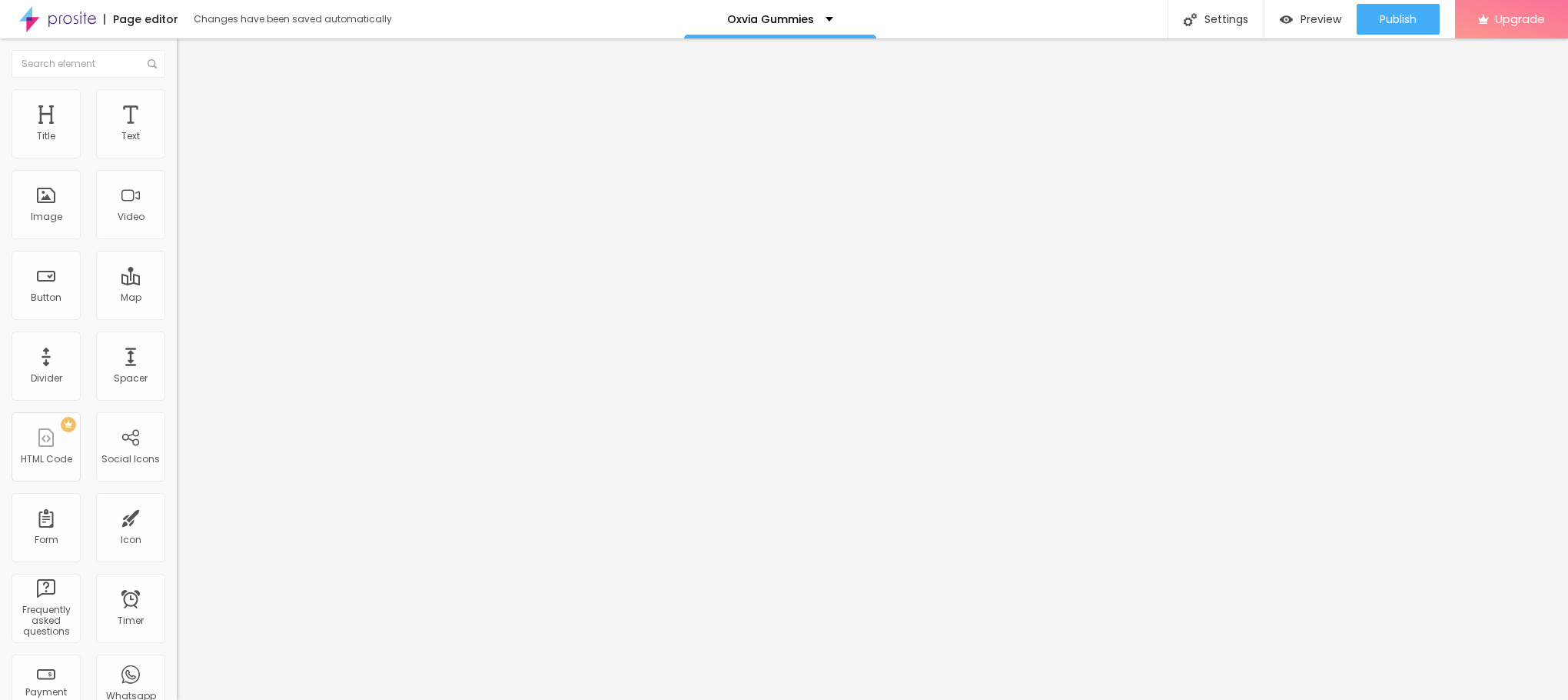
type input "35"
type input "34"
type input "32"
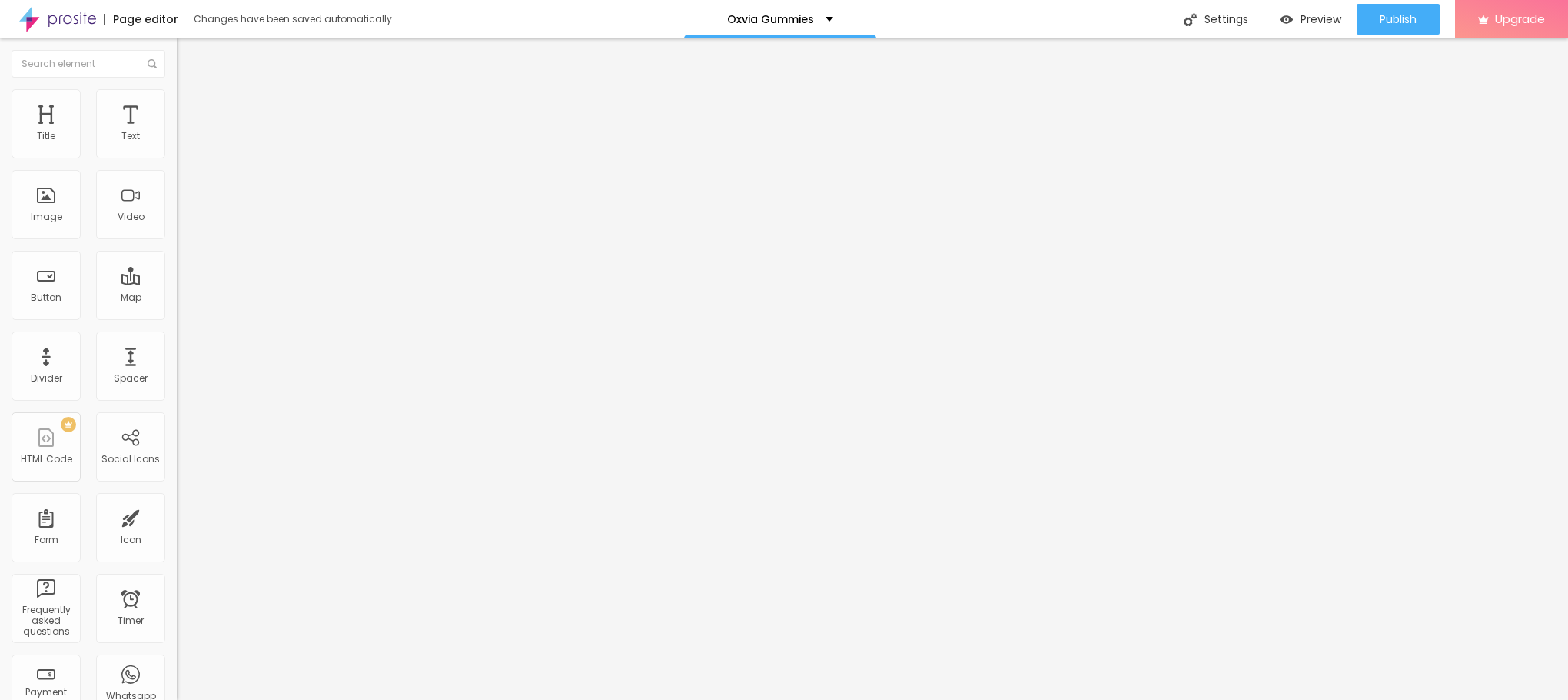
type input "32"
type input "28"
type input "27"
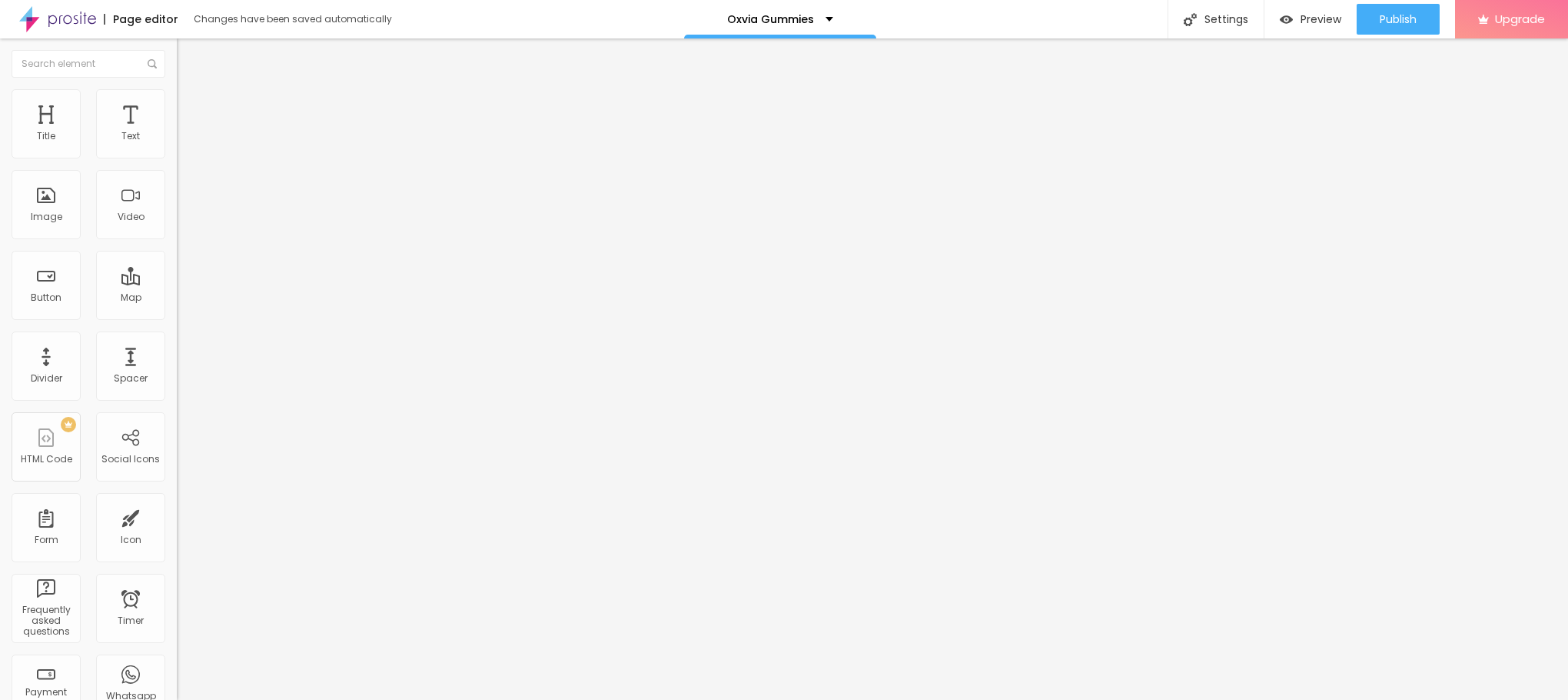
type input "26"
type input "24"
type input "23"
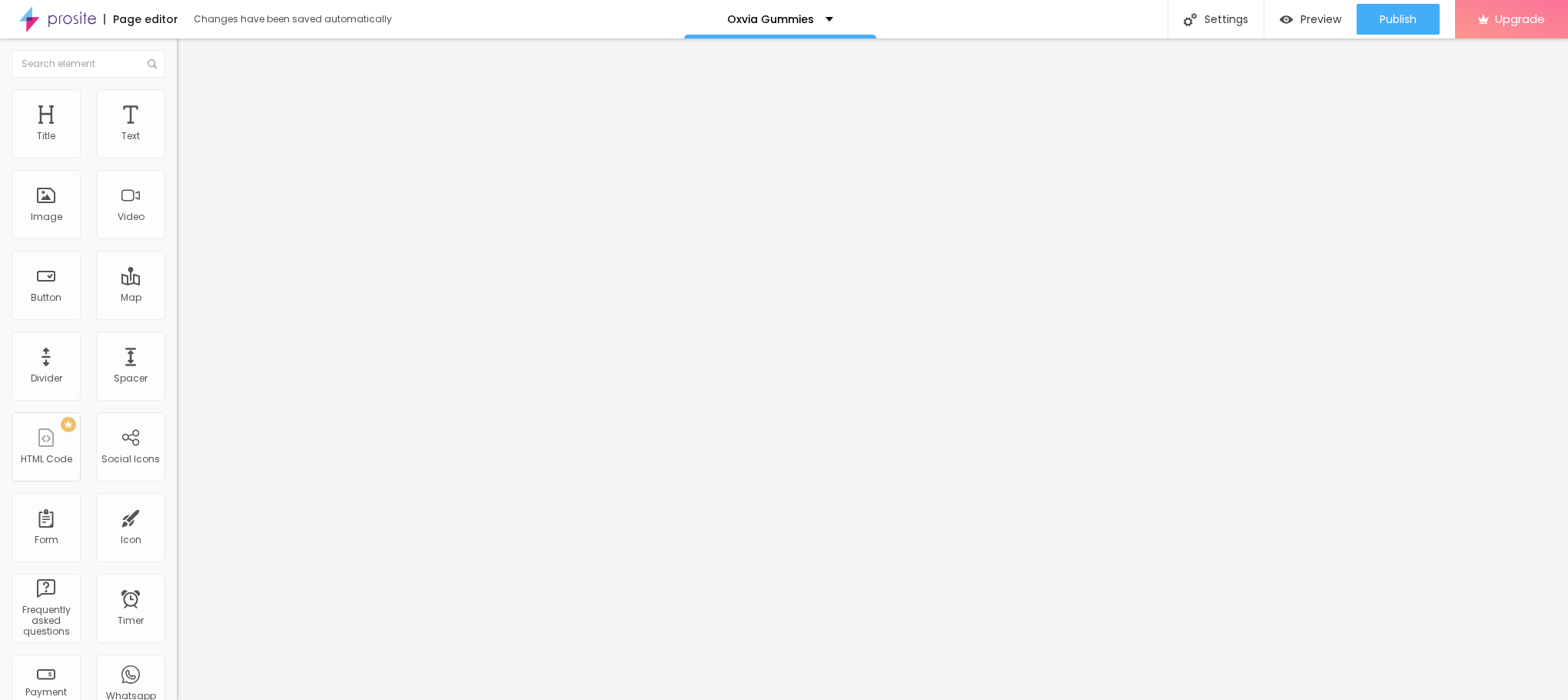
type input "23"
type input "22"
type input "21"
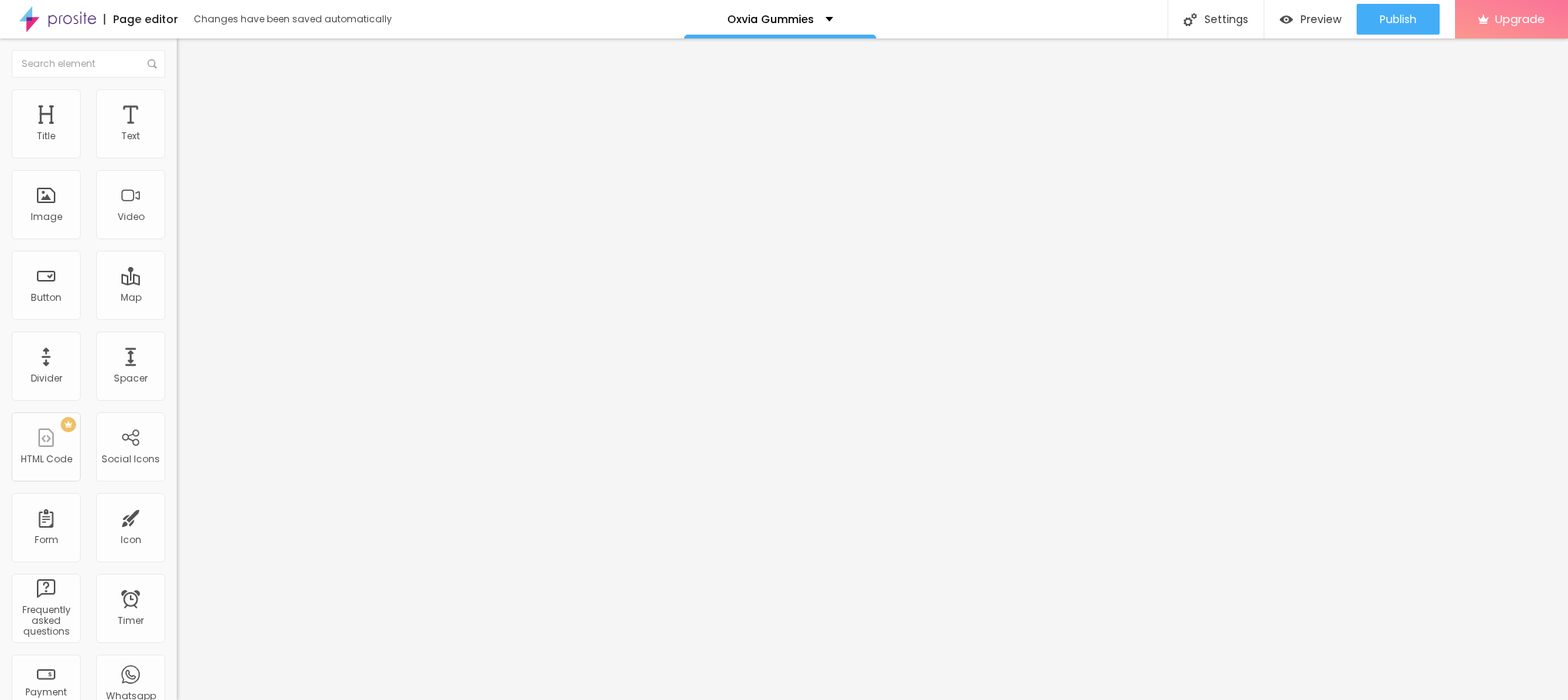
type input "19"
type input "18"
type input "17"
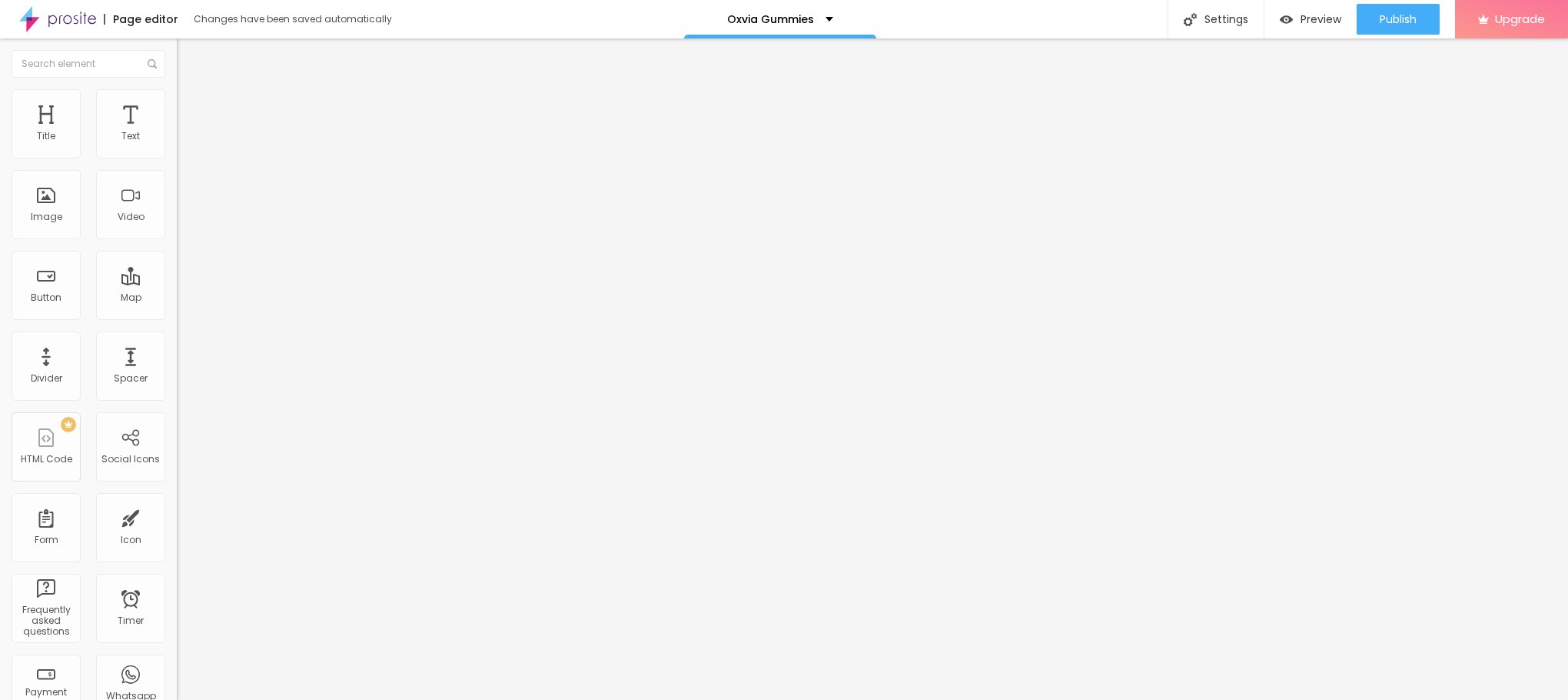
type input "17"
type input "16"
type input "14"
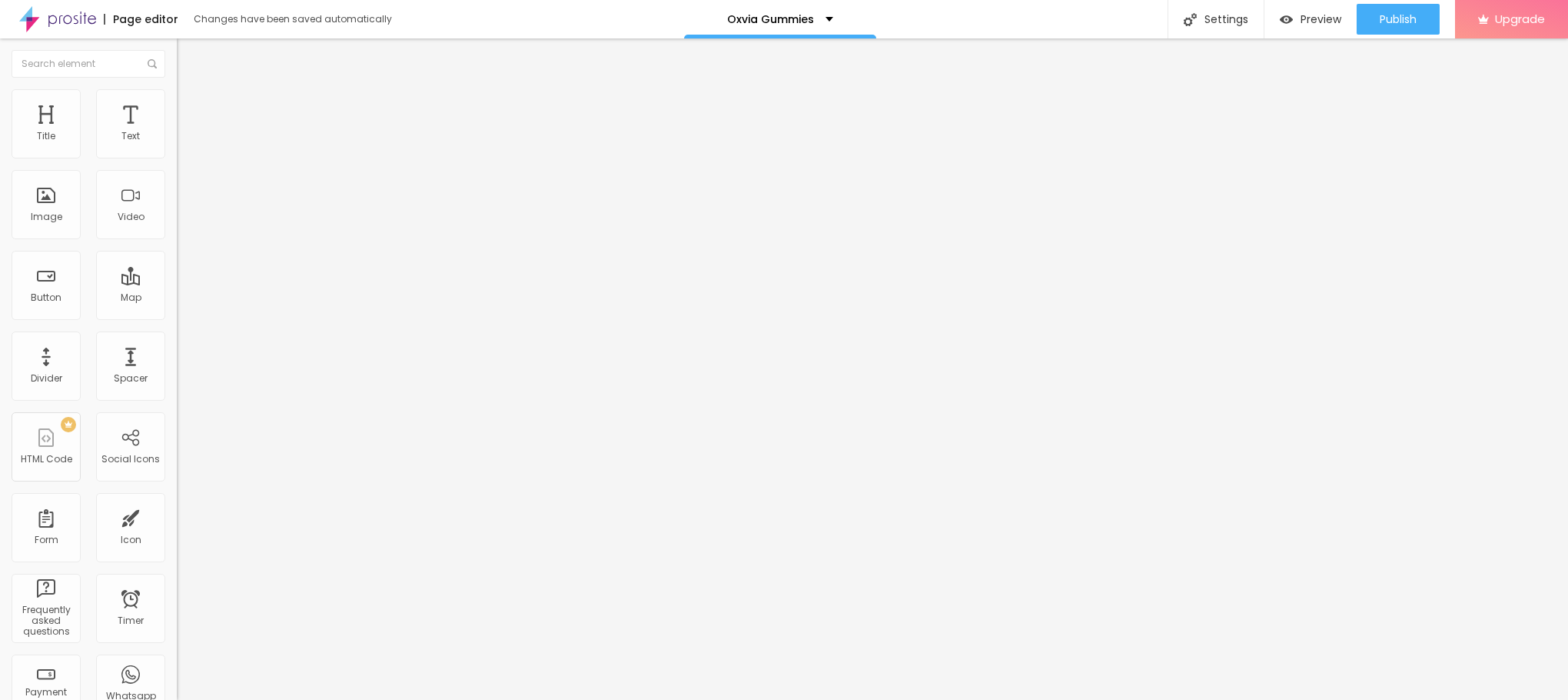
type input "13"
type input "12"
type input "9"
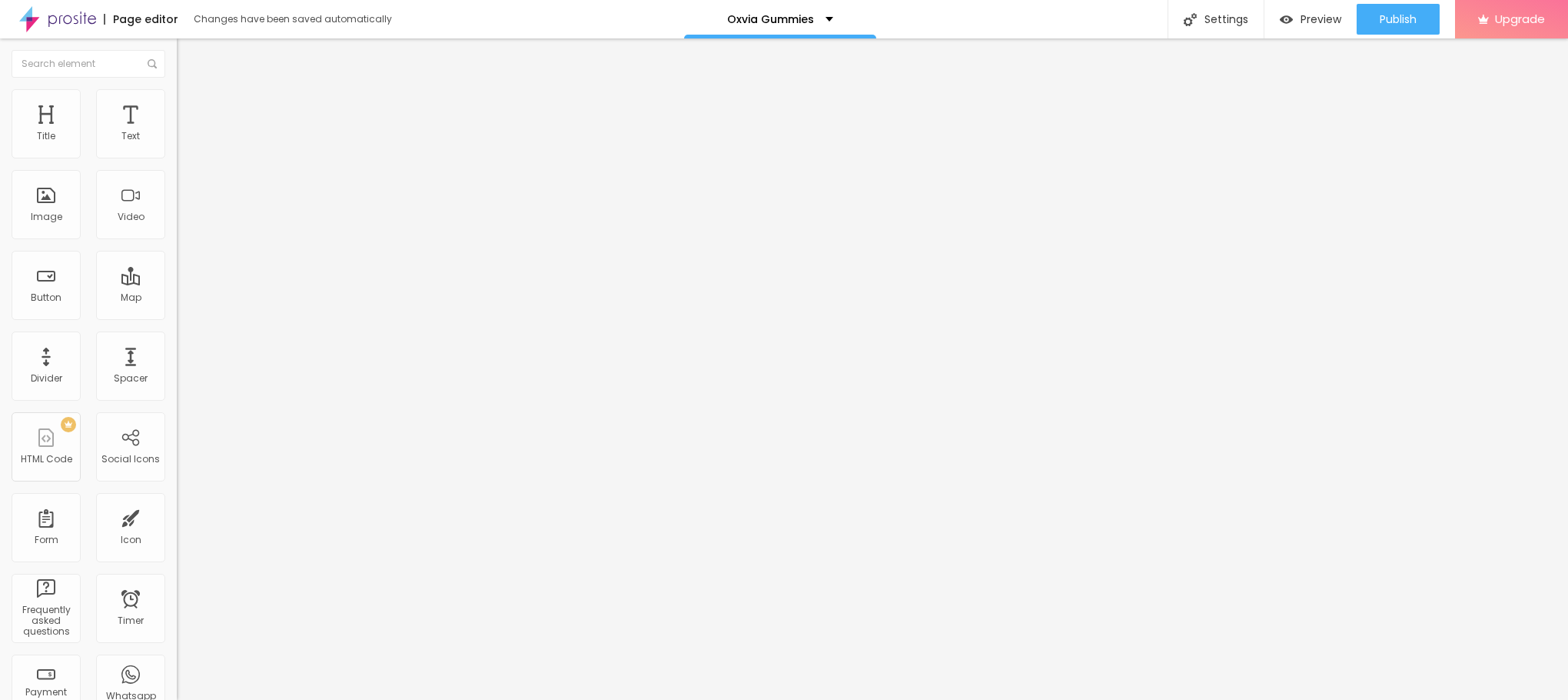
type input "9"
type input "7"
type input "6"
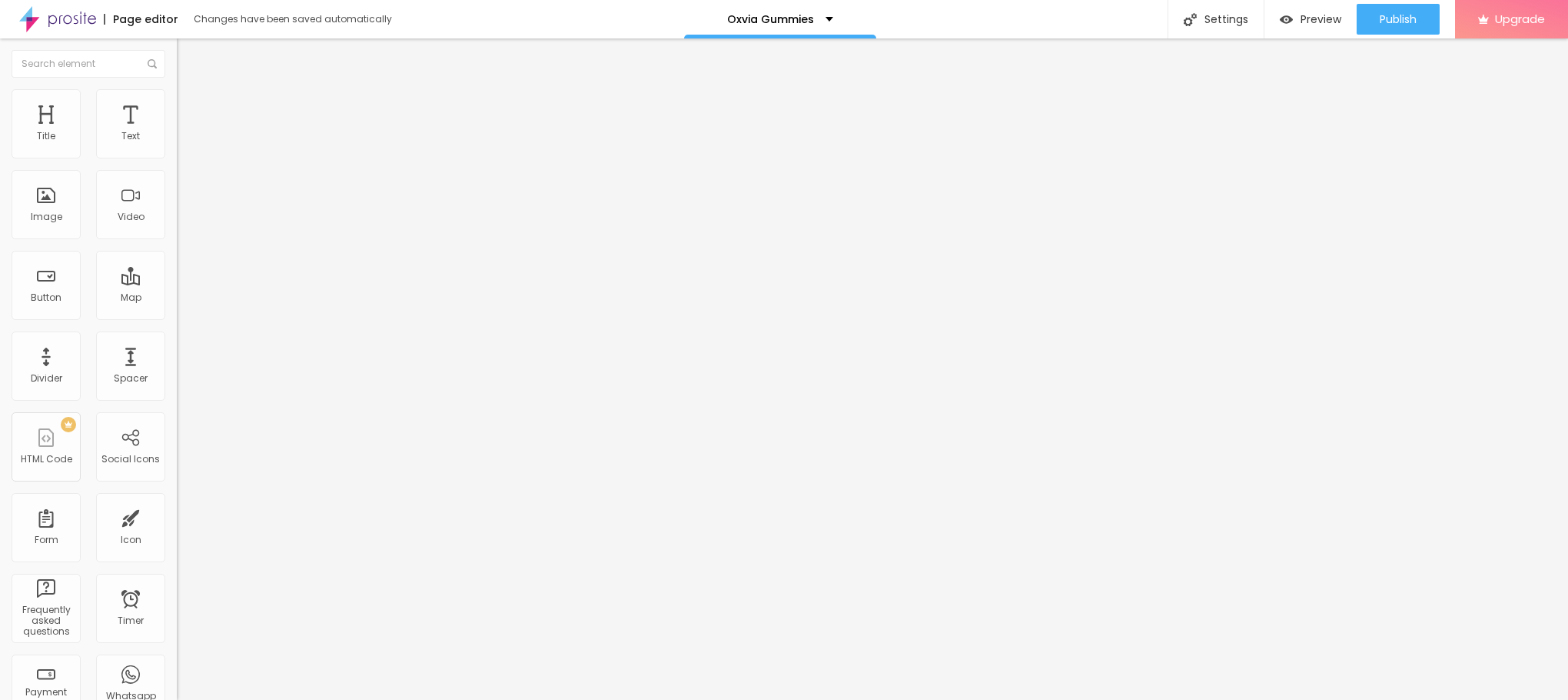
type input "7"
type input "8"
type input "9"
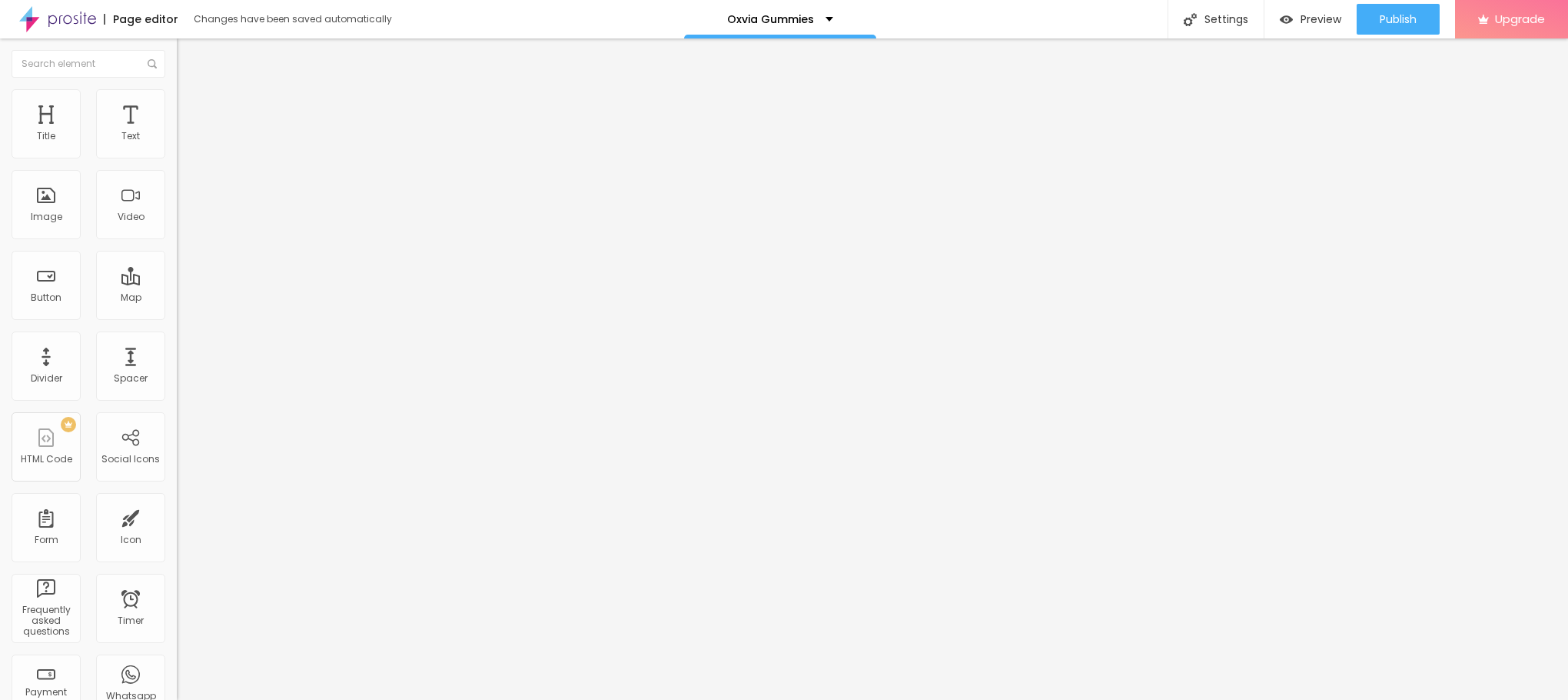
type input "9"
type input "12"
type input "13"
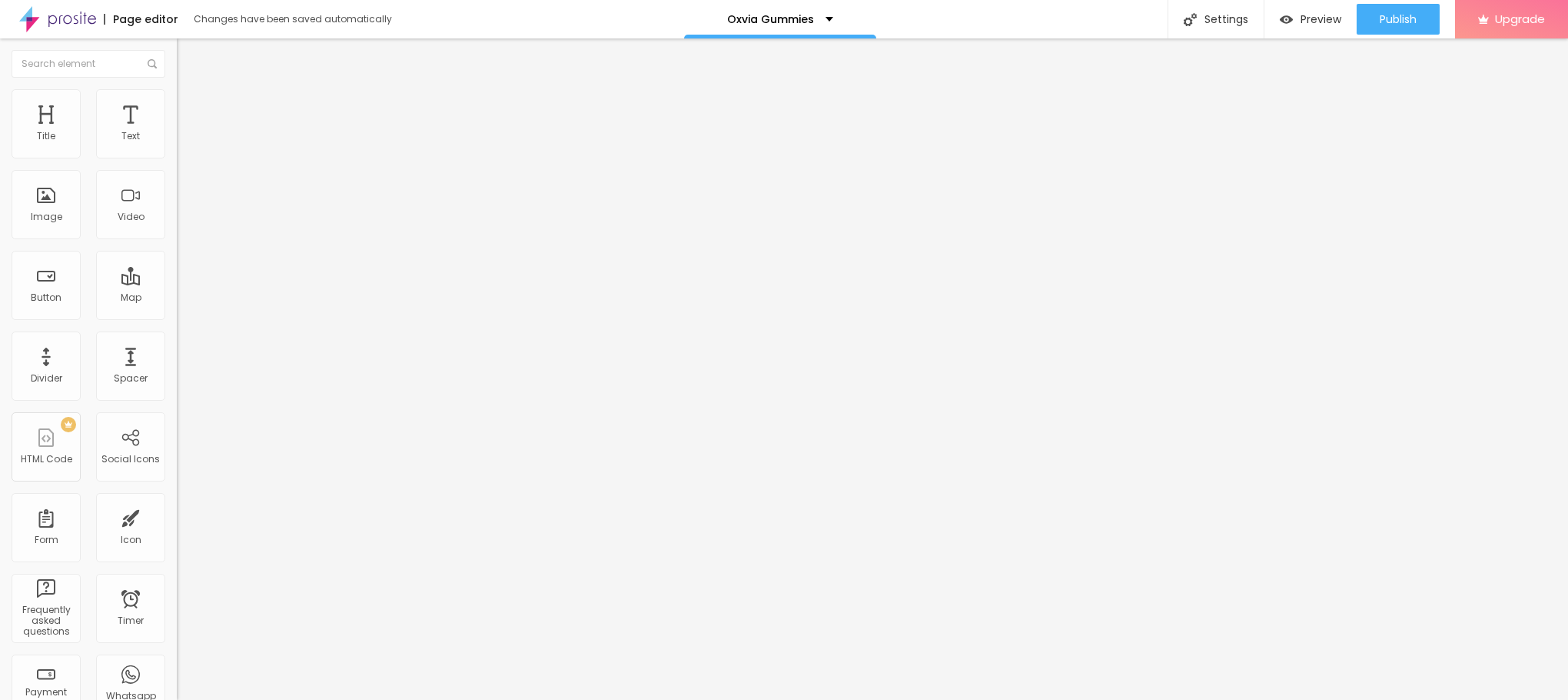
type input "14"
type input "13"
type input "12"
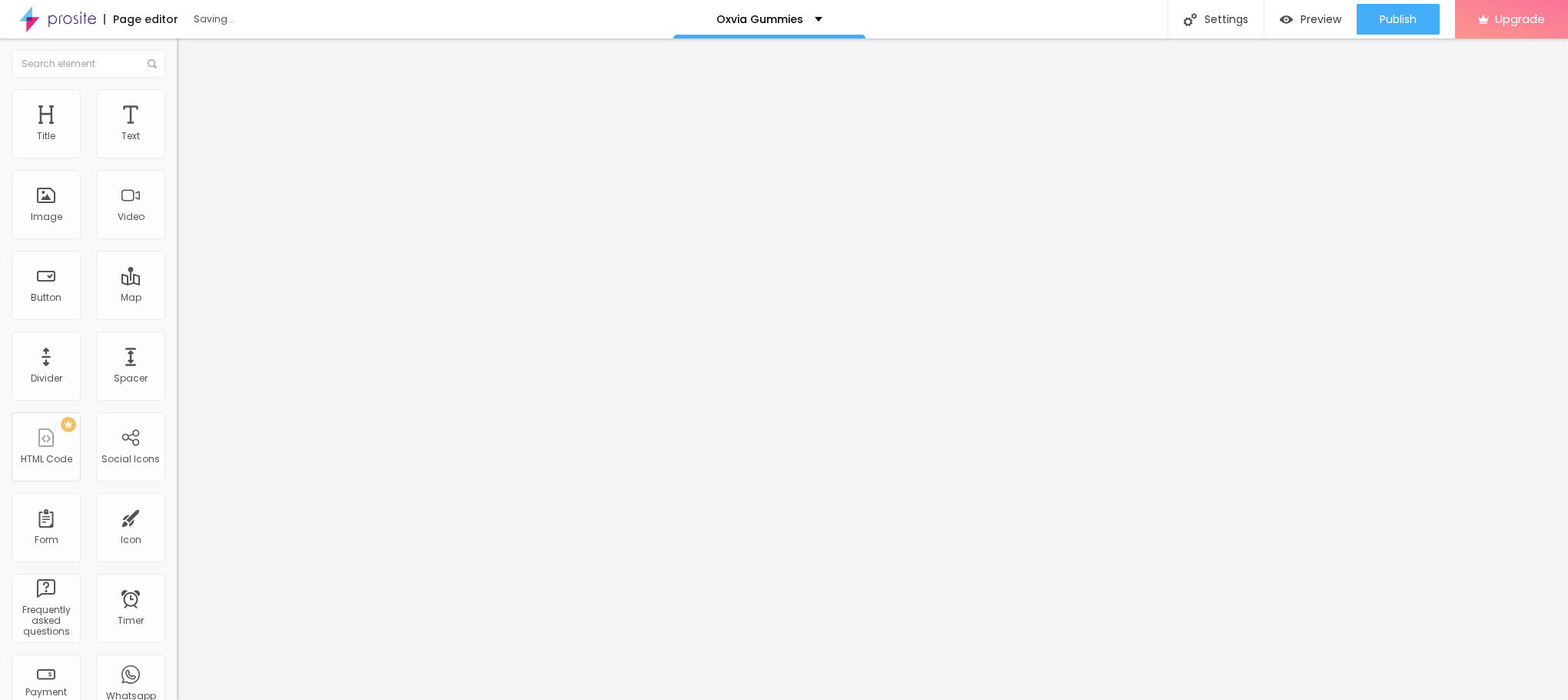
type input "12"
type input "8"
type input "9"
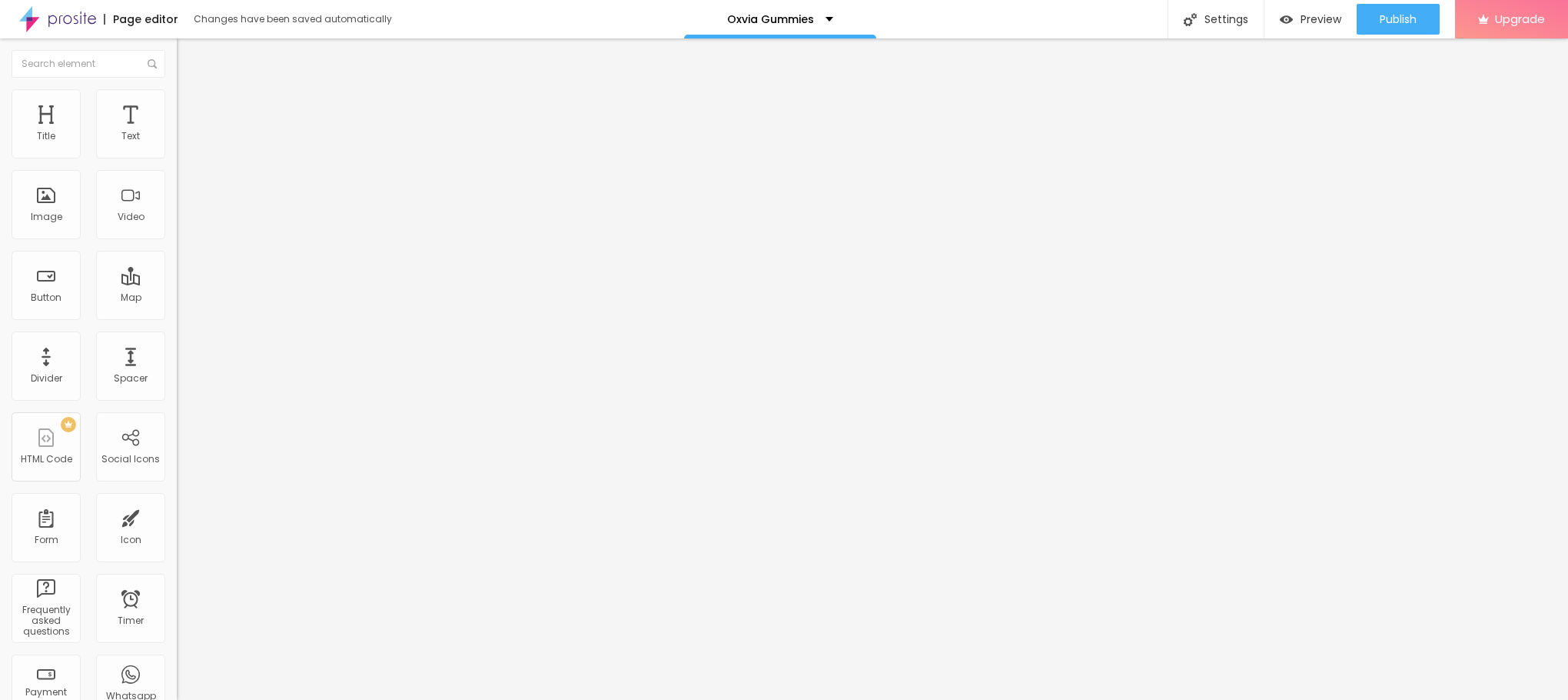
type input "12"
drag, startPoint x: 86, startPoint y: 152, endPoint x: 47, endPoint y: 155, distance: 39.1
type input "12"
click at [177, 283] on input "range" at bounding box center [226, 289] width 99 height 12
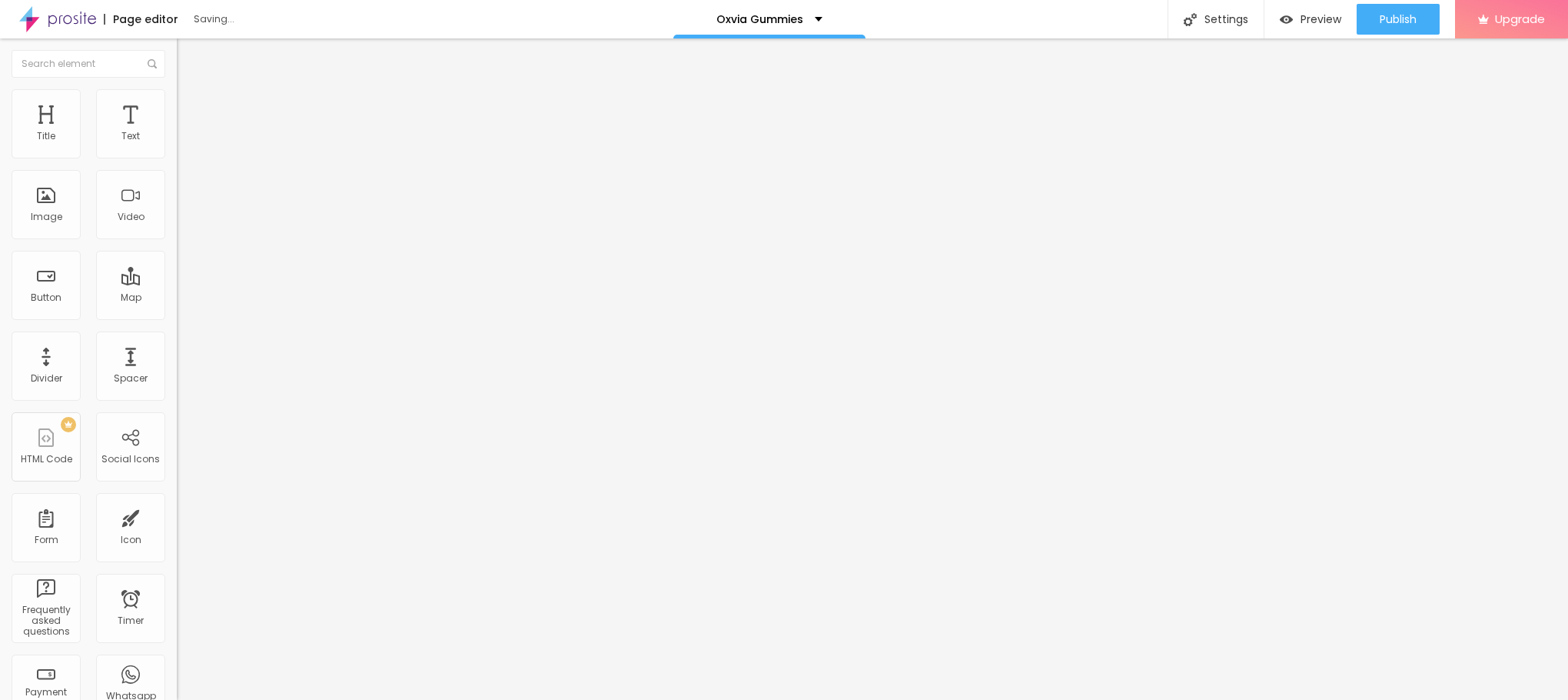
click at [177, 87] on img at bounding box center [184, 81] width 14 height 14
click at [183, 223] on icon "button" at bounding box center [187, 218] width 9 height 9
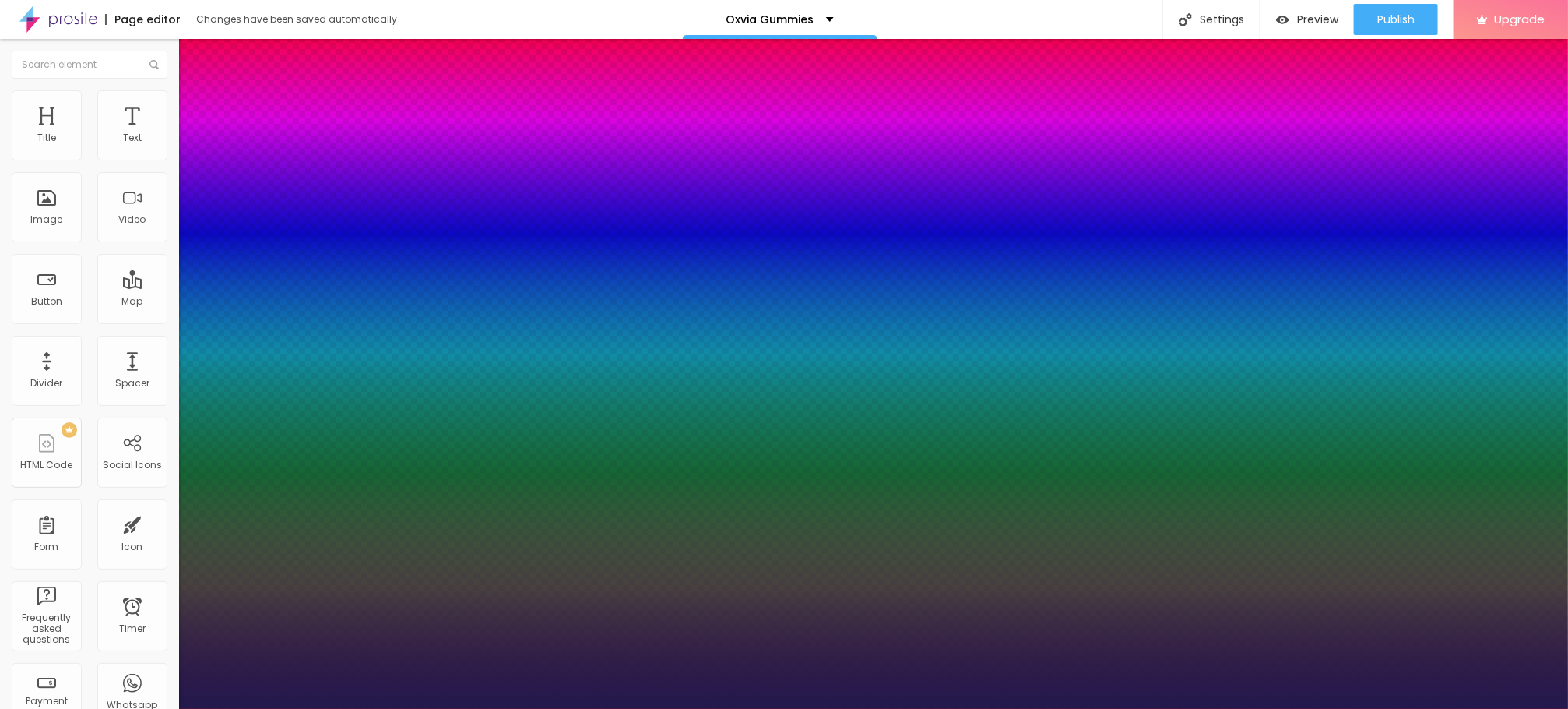
type input "29"
type input "1"
type input "31"
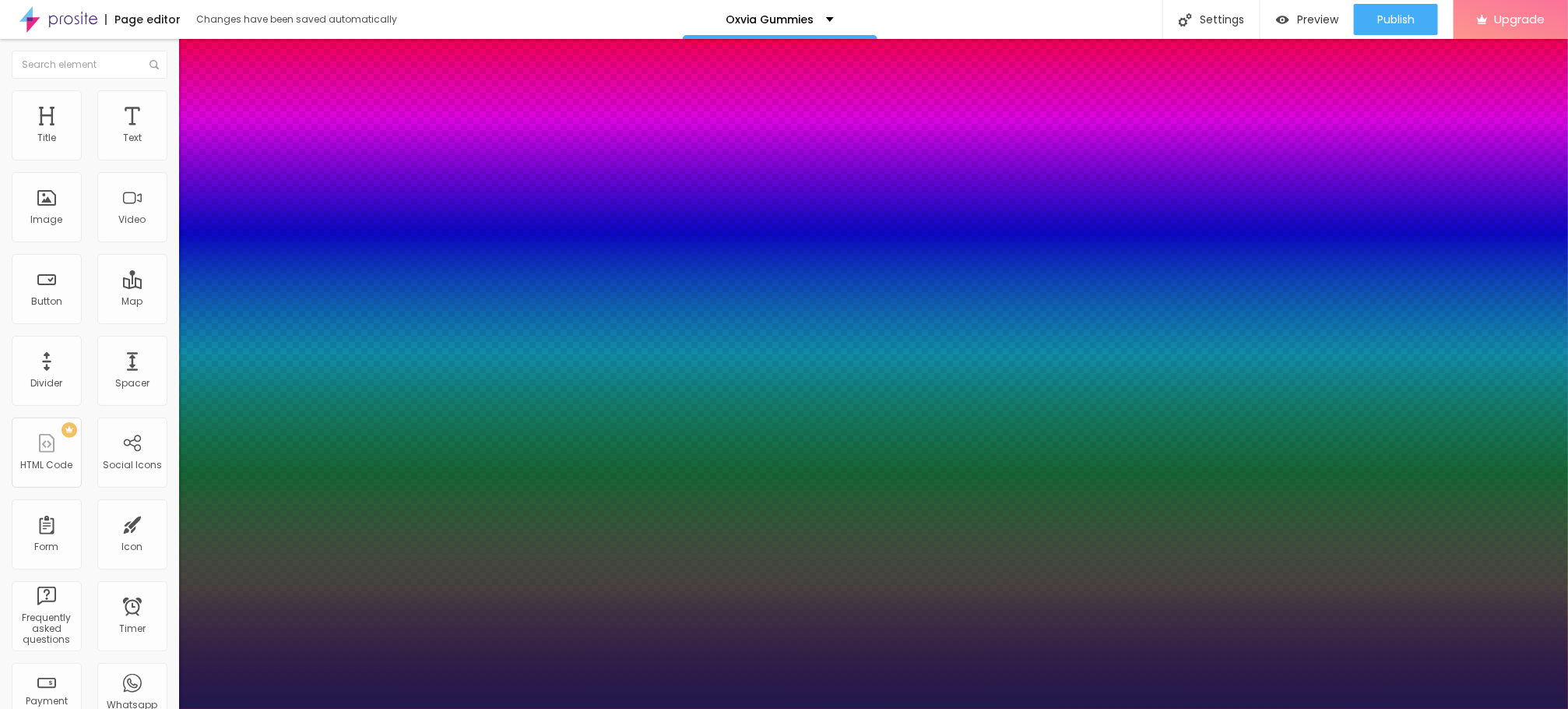
type input "1"
type input "32"
type input "1"
type input "34"
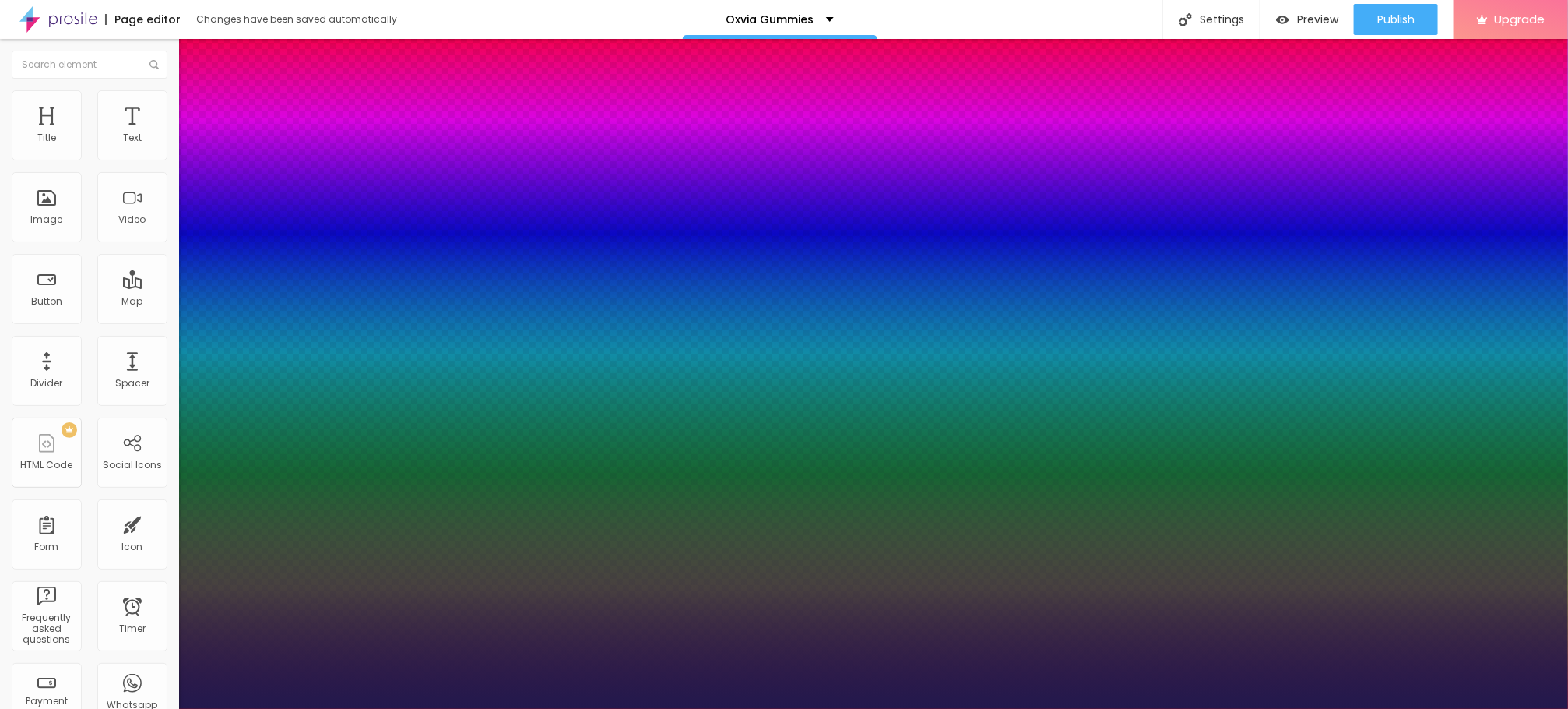
type input "34"
type input "1"
type input "35"
type input "1"
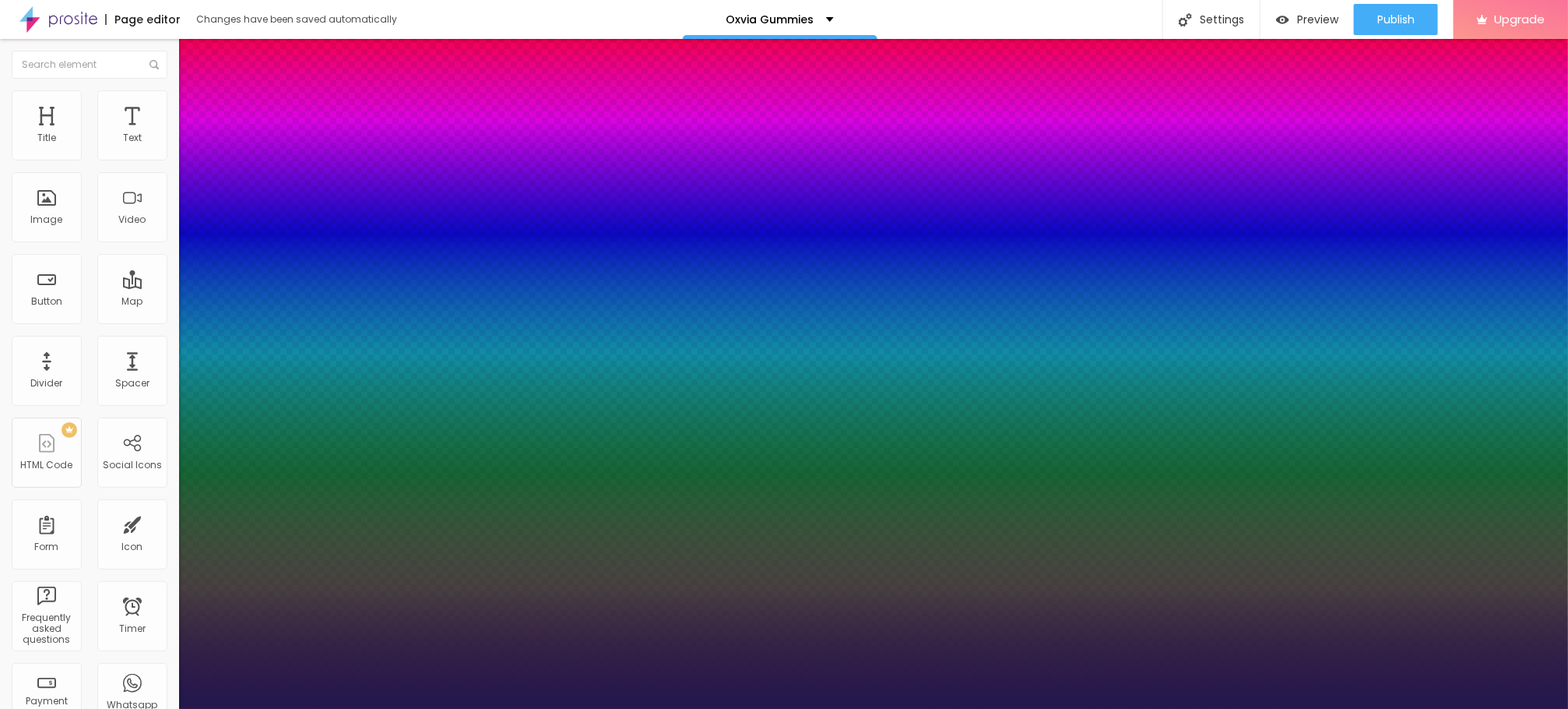
type input "37"
type input "1"
type input "38"
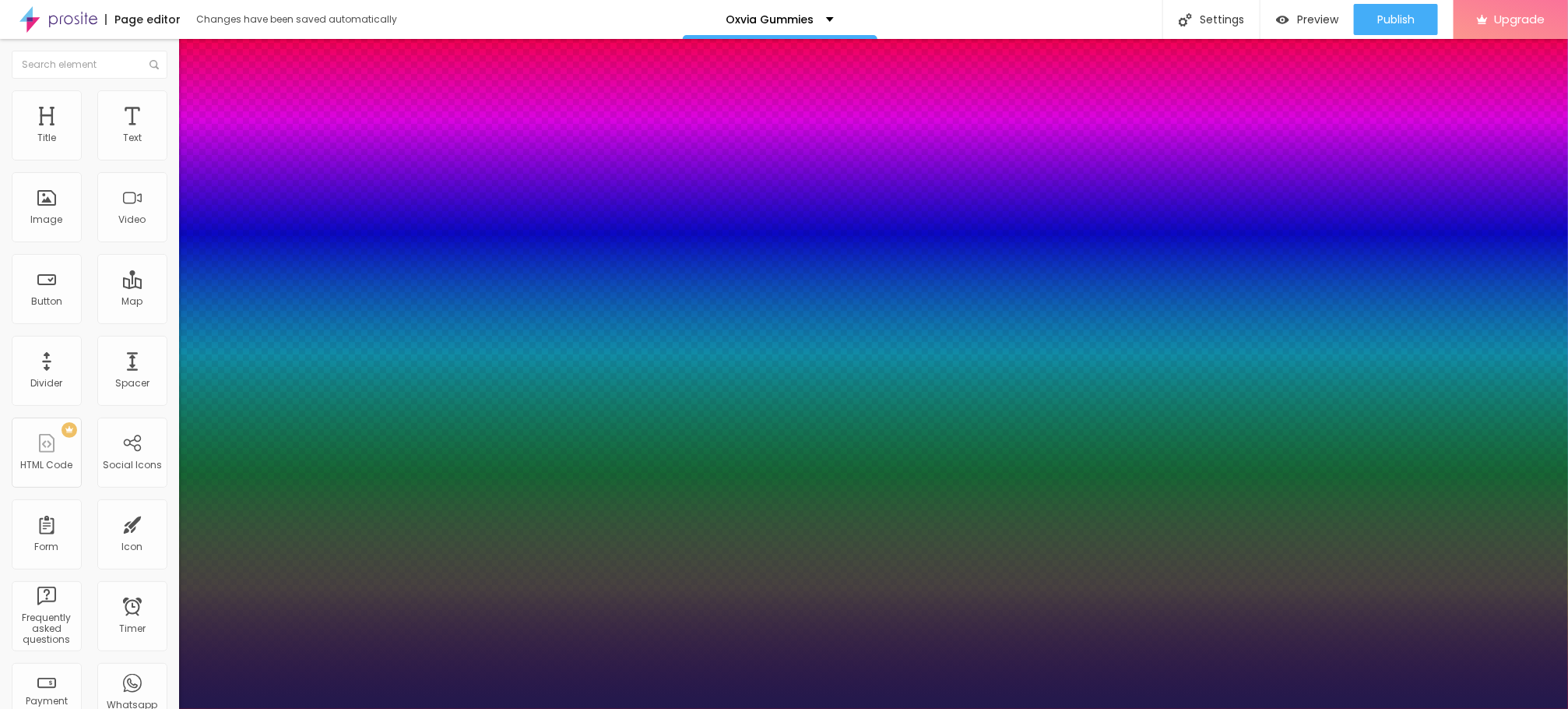
type input "1"
type input "39"
type input "1"
type input "40"
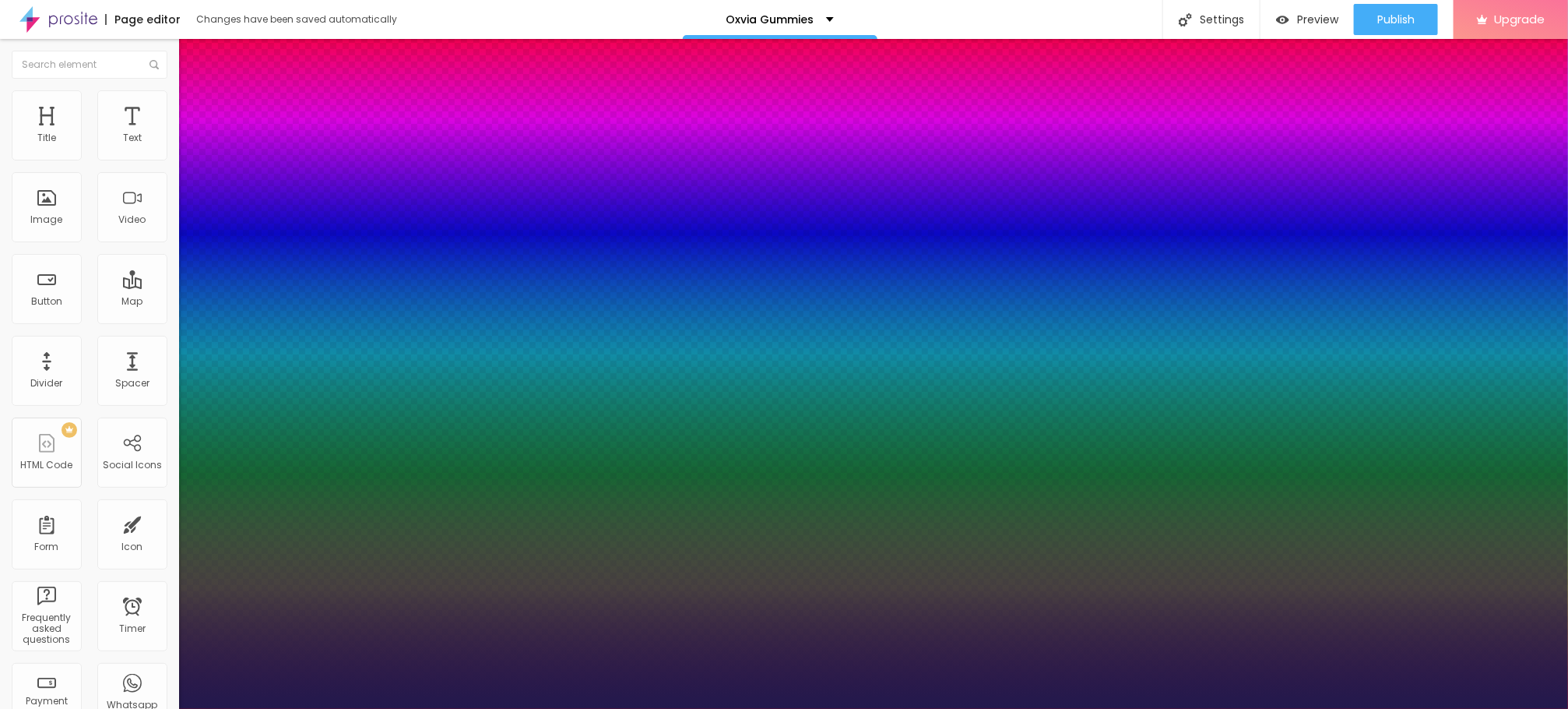
type input "40"
type input "1"
type input "41"
type input "1"
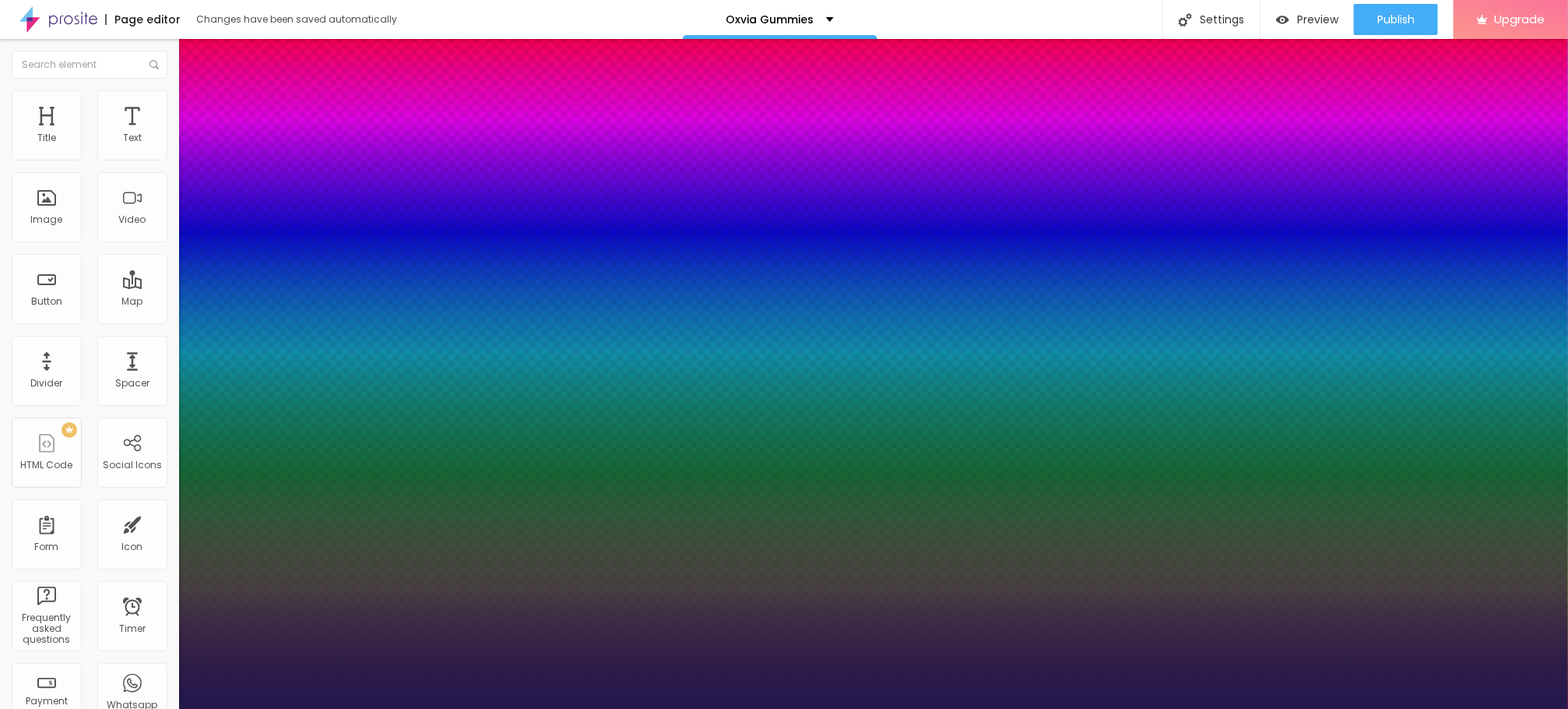
type input "42"
type input "1"
type input "44"
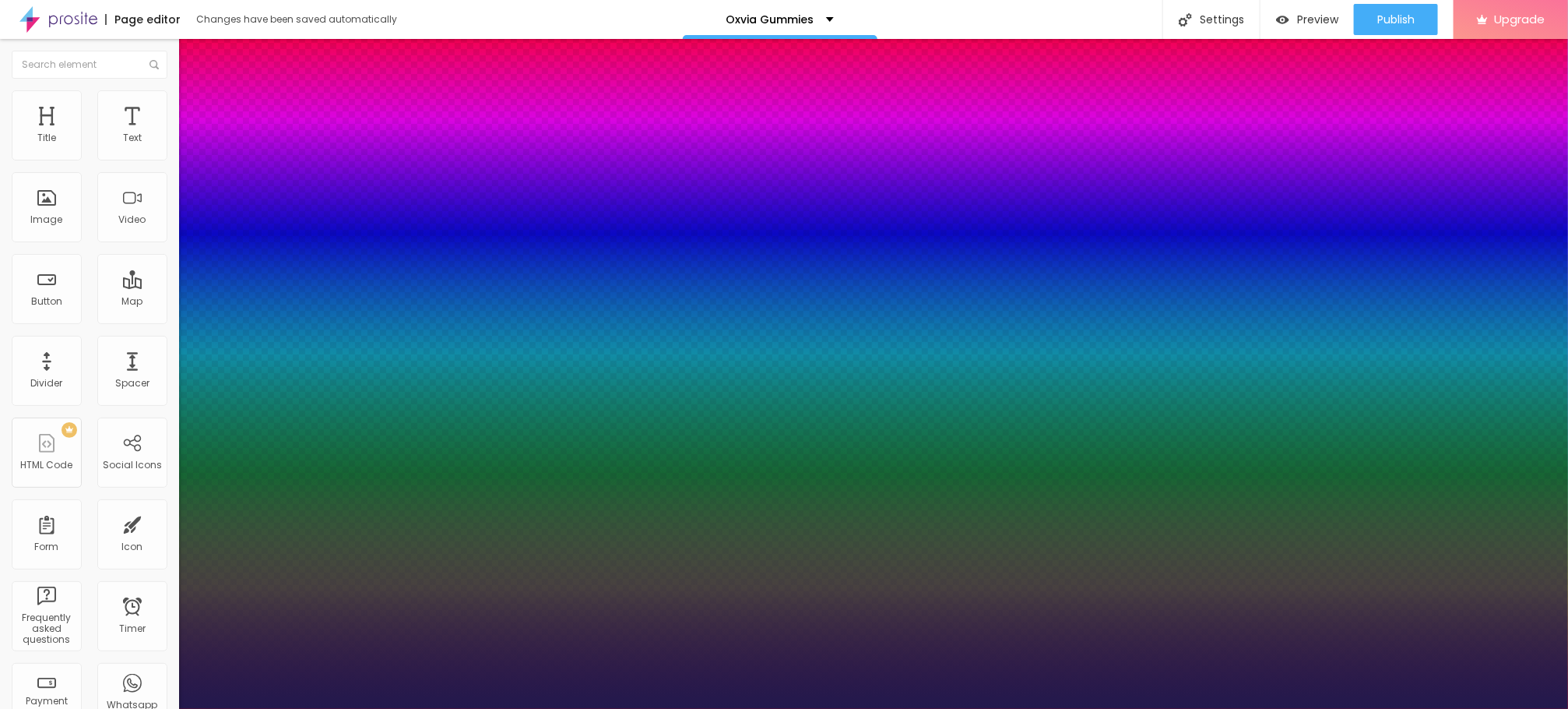
type input "1"
type input "45"
type input "1"
type input "48"
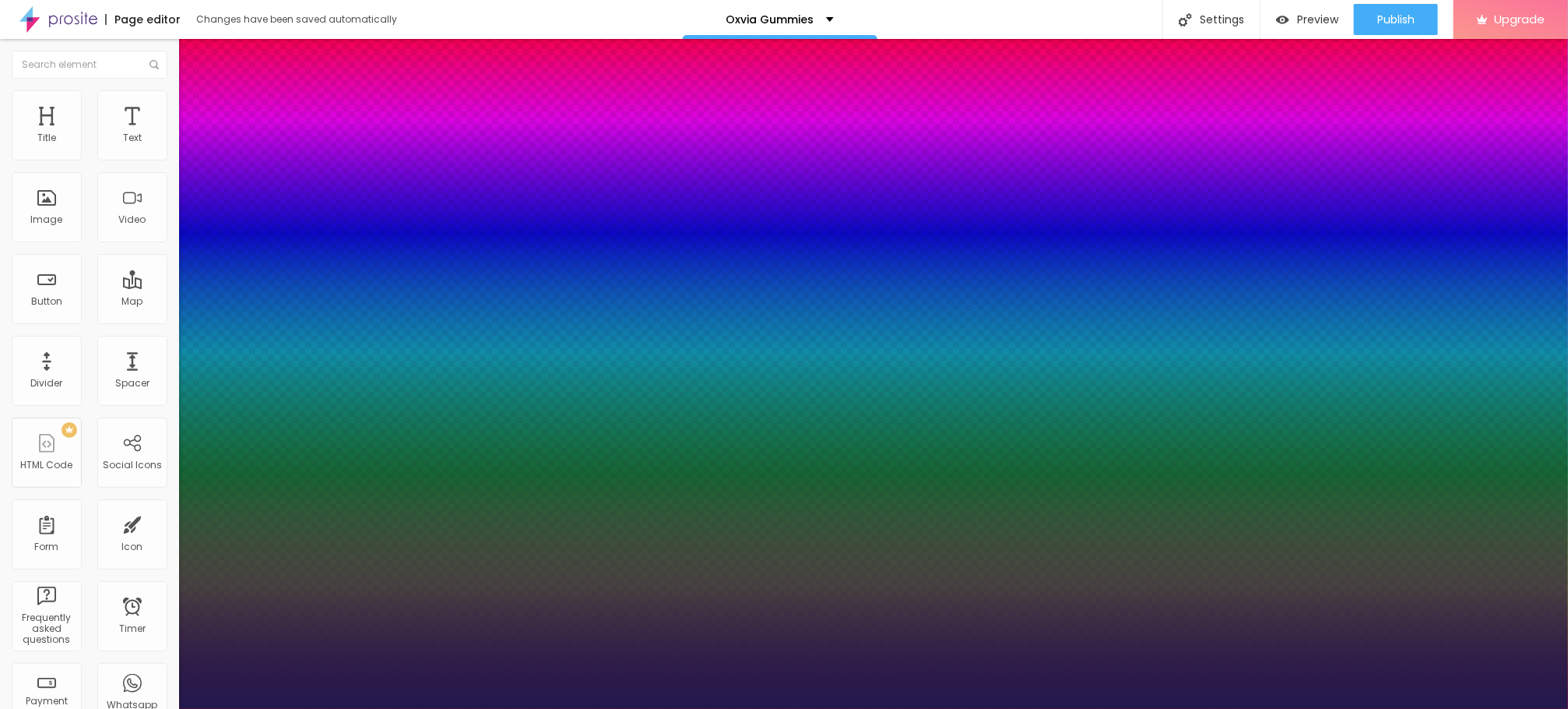
type input "48"
type input "1"
type input "50"
type input "1"
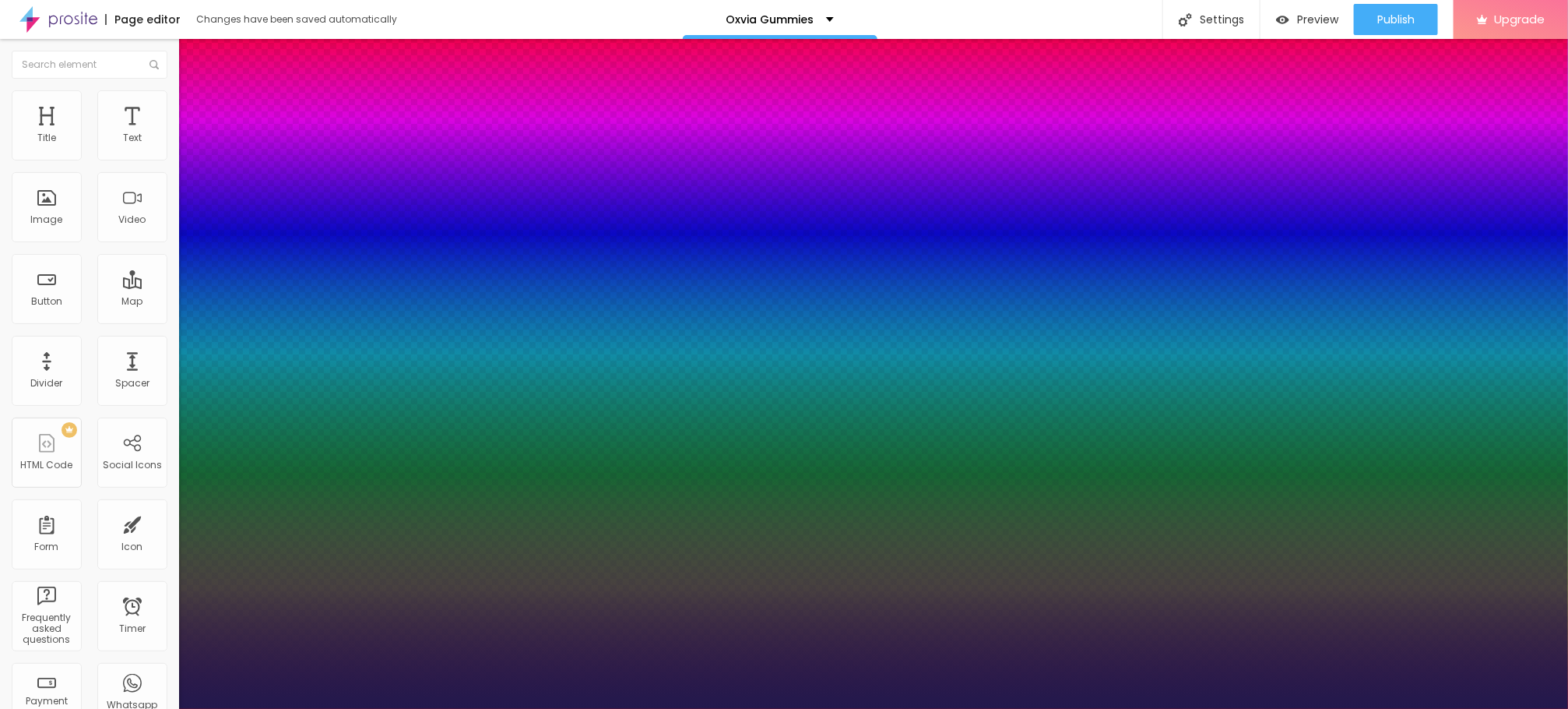
type input "51"
type input "1"
type input "52"
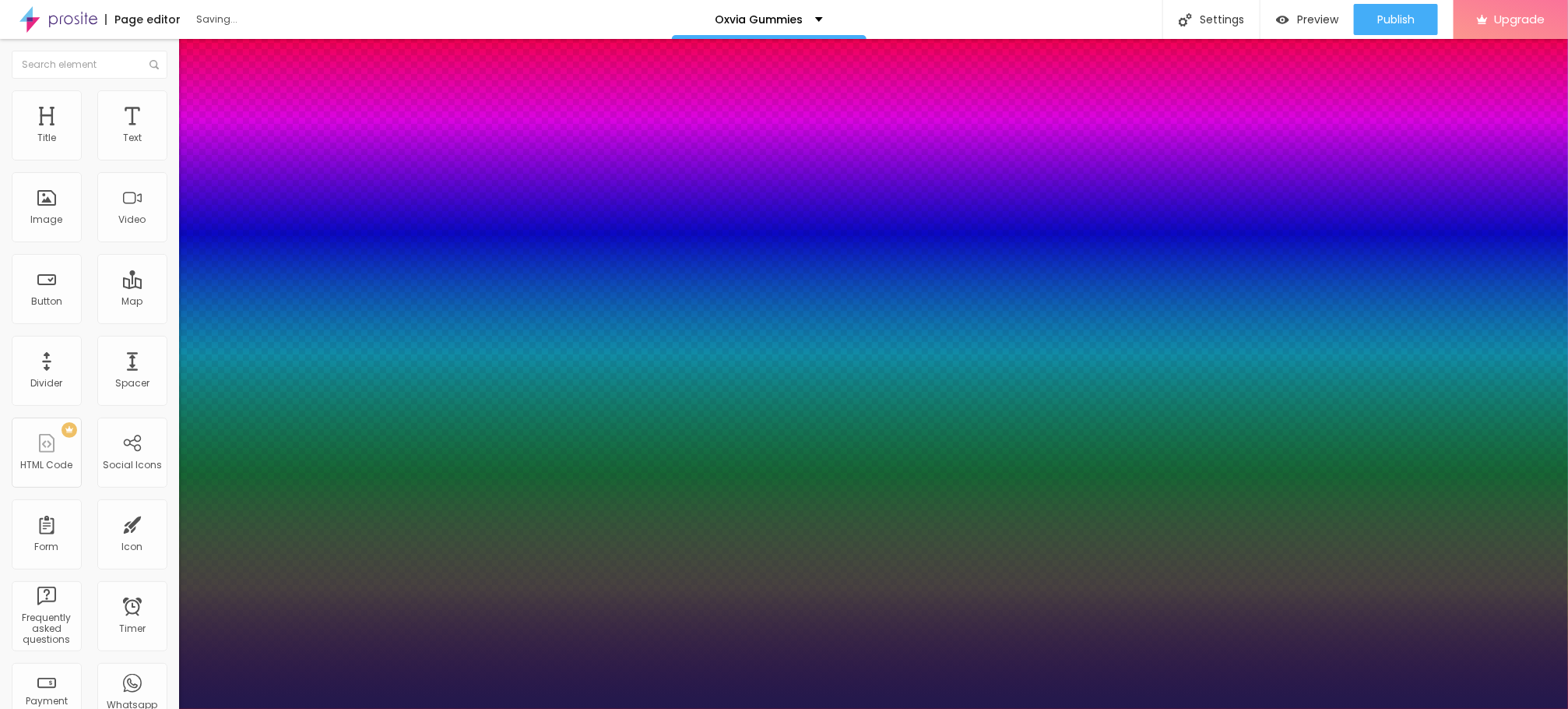
drag, startPoint x: 210, startPoint y: 437, endPoint x: 258, endPoint y: 442, distance: 48.3
click at [551, 708] on div at bounding box center [784, 709] width 1568 height 0
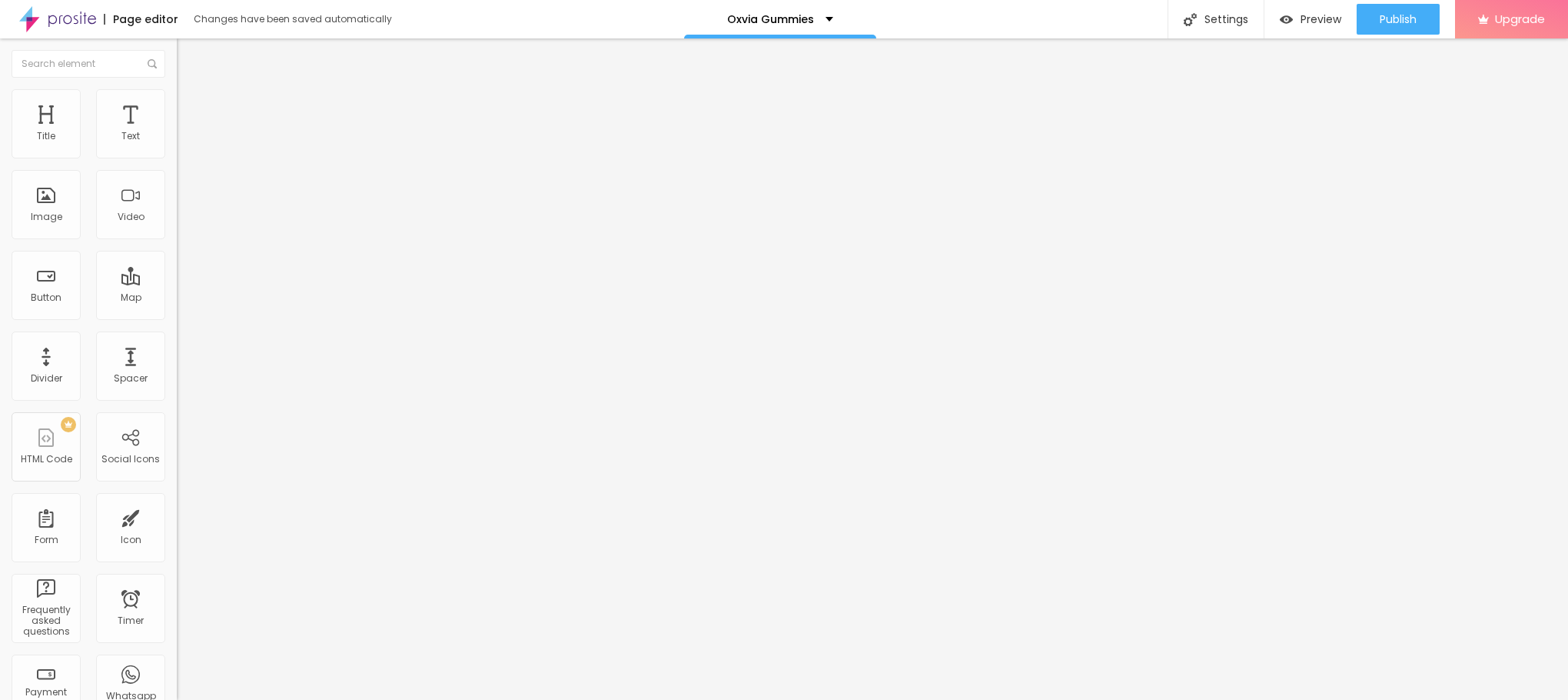
click at [183, 143] on icon "button" at bounding box center [187, 138] width 9 height 9
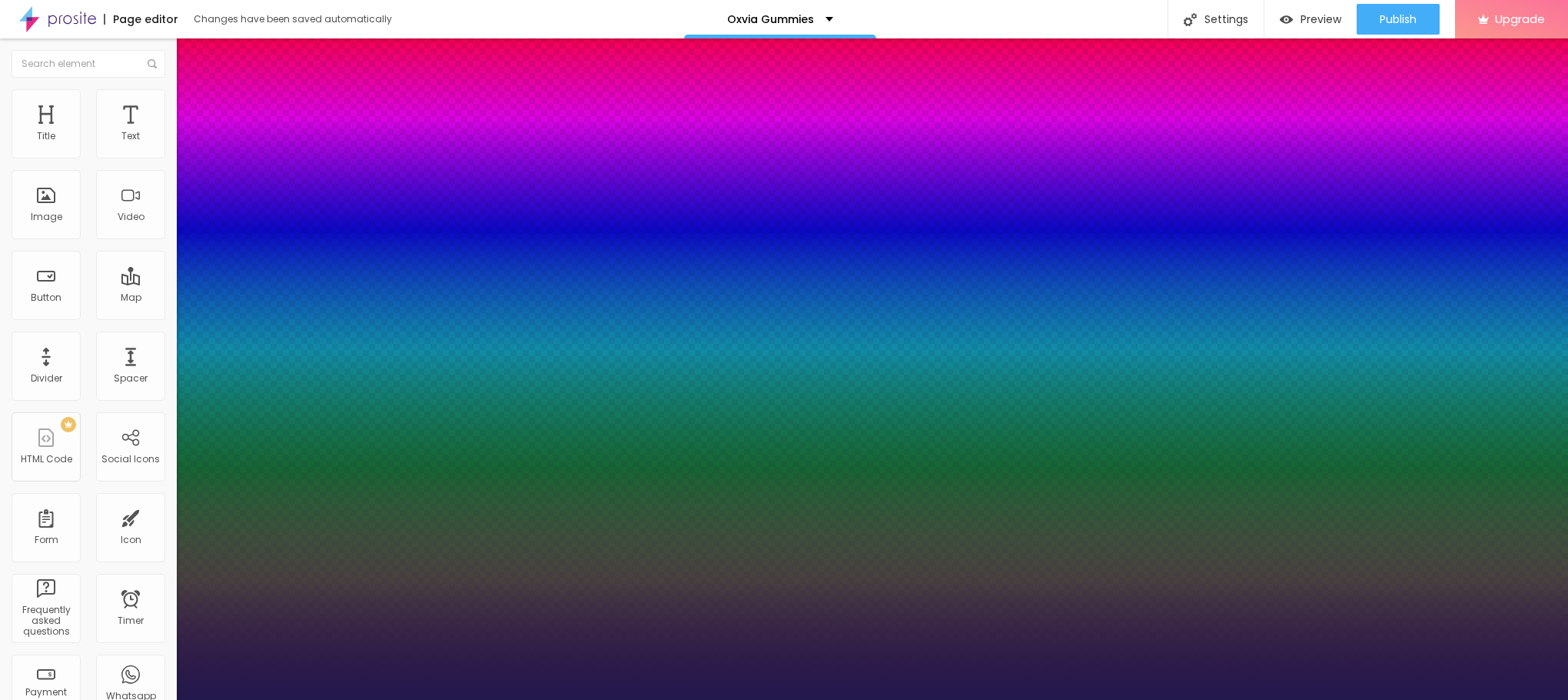
click at [654, 699] on div at bounding box center [784, 700] width 1568 height 0
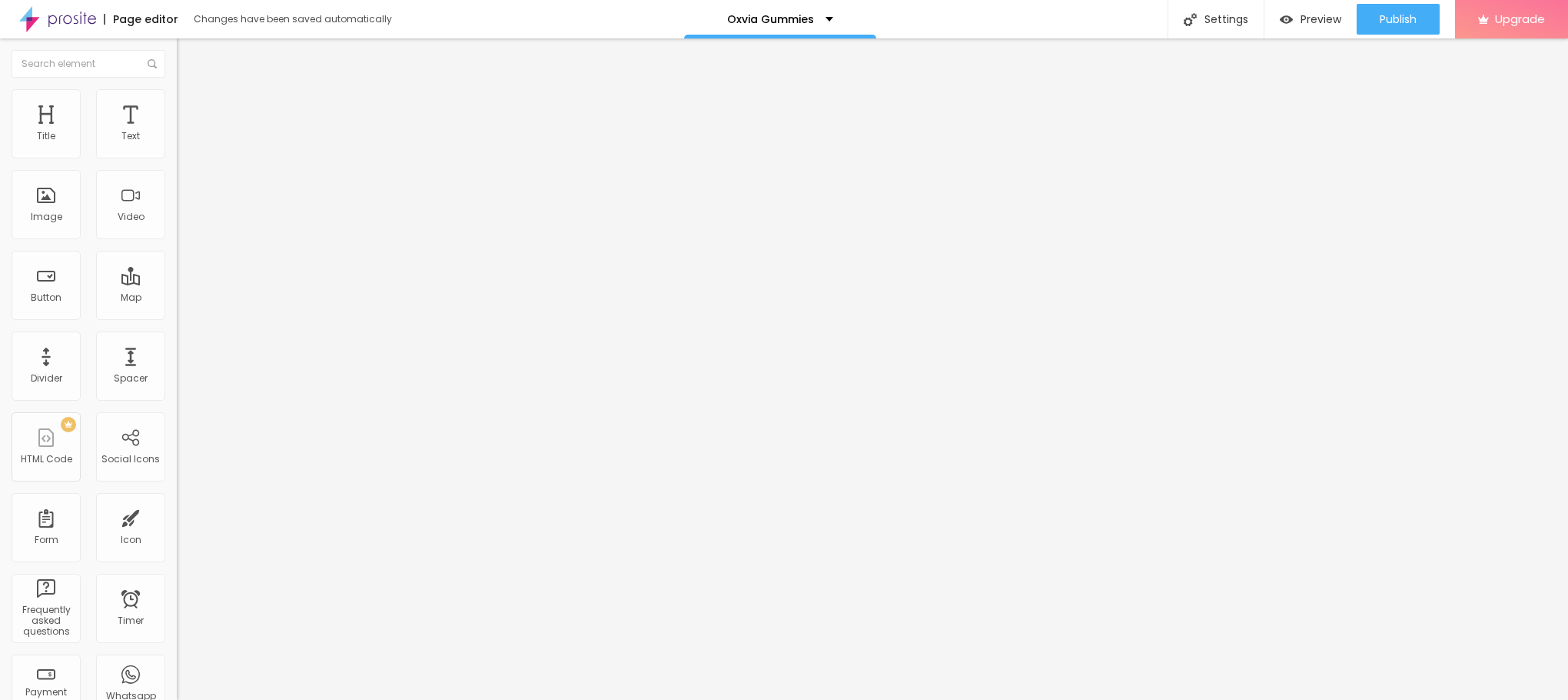
click at [177, 315] on input "[URL][DOMAIN_NAME]" at bounding box center [269, 307] width 184 height 15
paste input "www.facebook"
click at [1403, 23] on span "Publish" at bounding box center [1398, 20] width 37 height 12
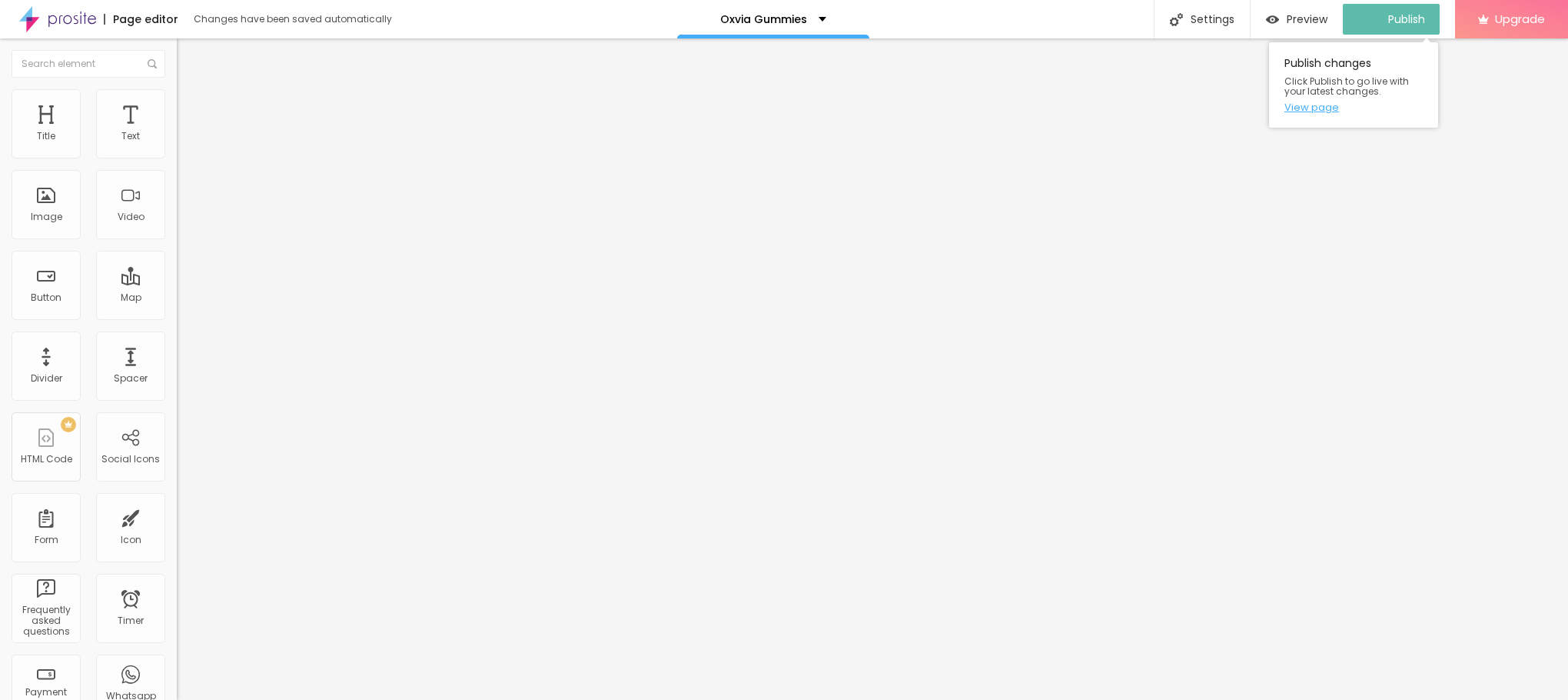
click at [1322, 104] on link "View page" at bounding box center [1353, 107] width 138 height 10
drag, startPoint x: 0, startPoint y: 72, endPoint x: 24, endPoint y: 51, distance: 31.9
click at [177, 72] on button "Edit Image" at bounding box center [265, 56] width 177 height 36
click at [75, 16] on img at bounding box center [58, 19] width 77 height 38
